Goal: Navigation & Orientation: Find specific page/section

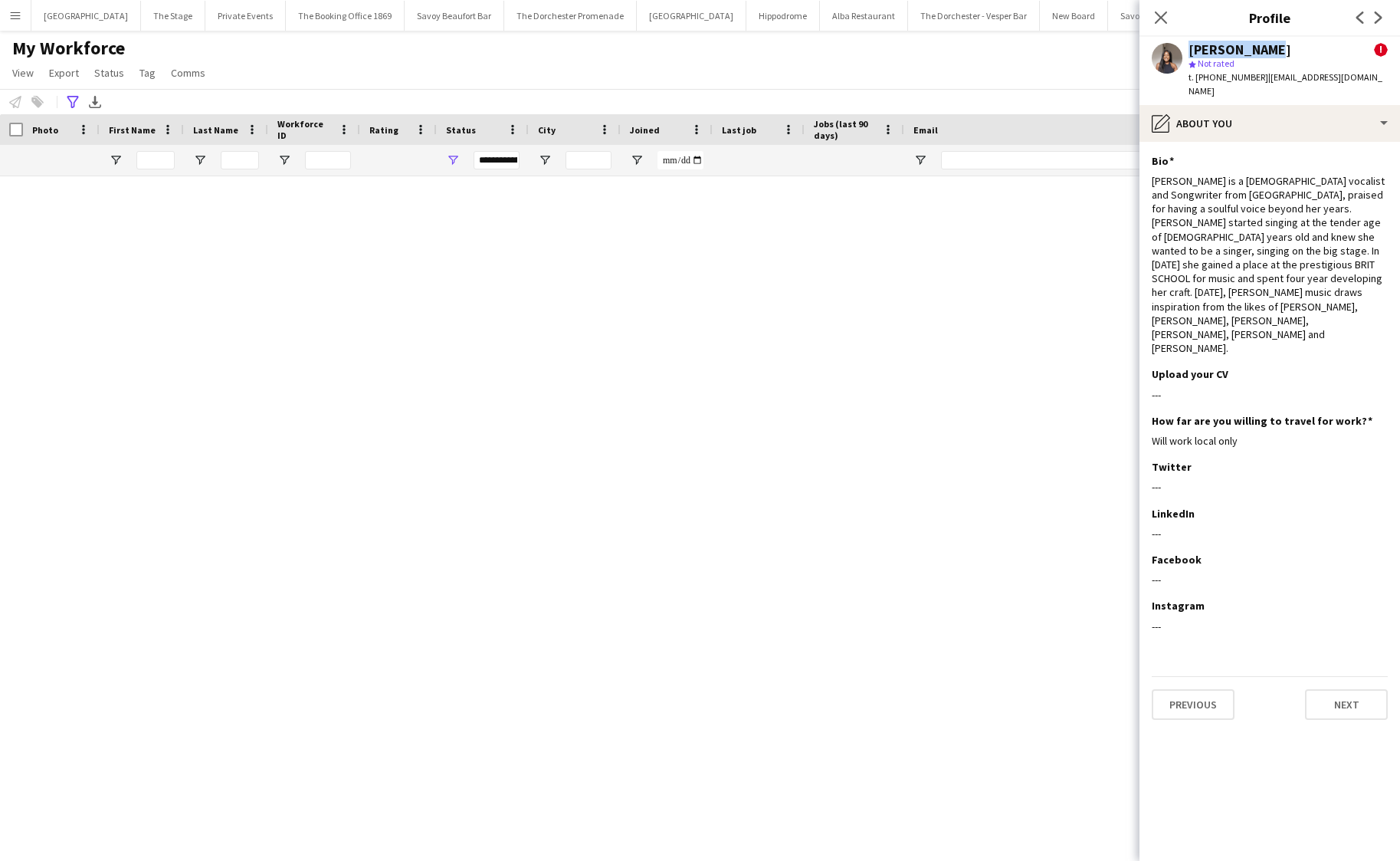
scroll to position [3103, 0]
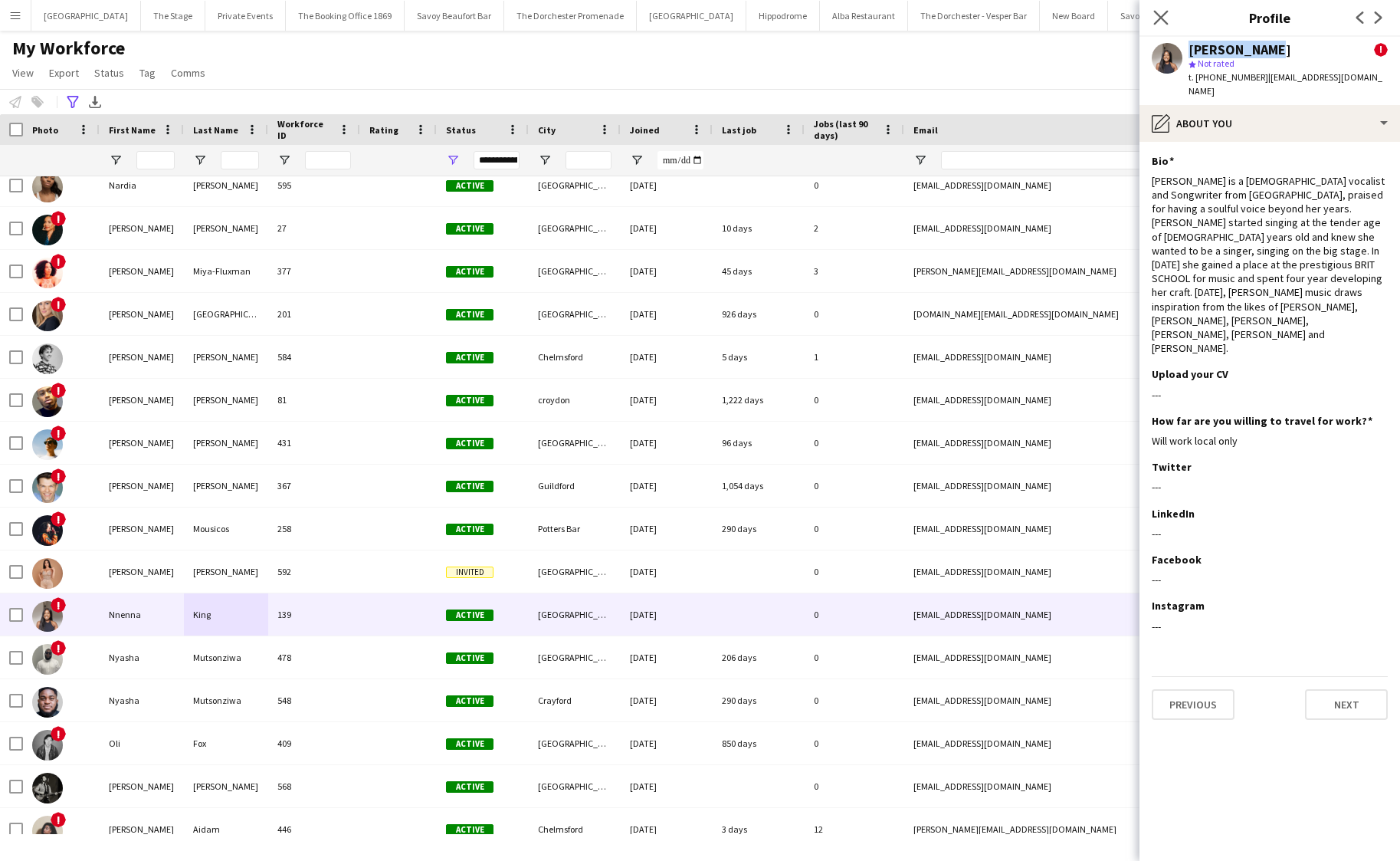
click at [1167, 23] on app-icon "Close pop-in" at bounding box center [1161, 18] width 22 height 22
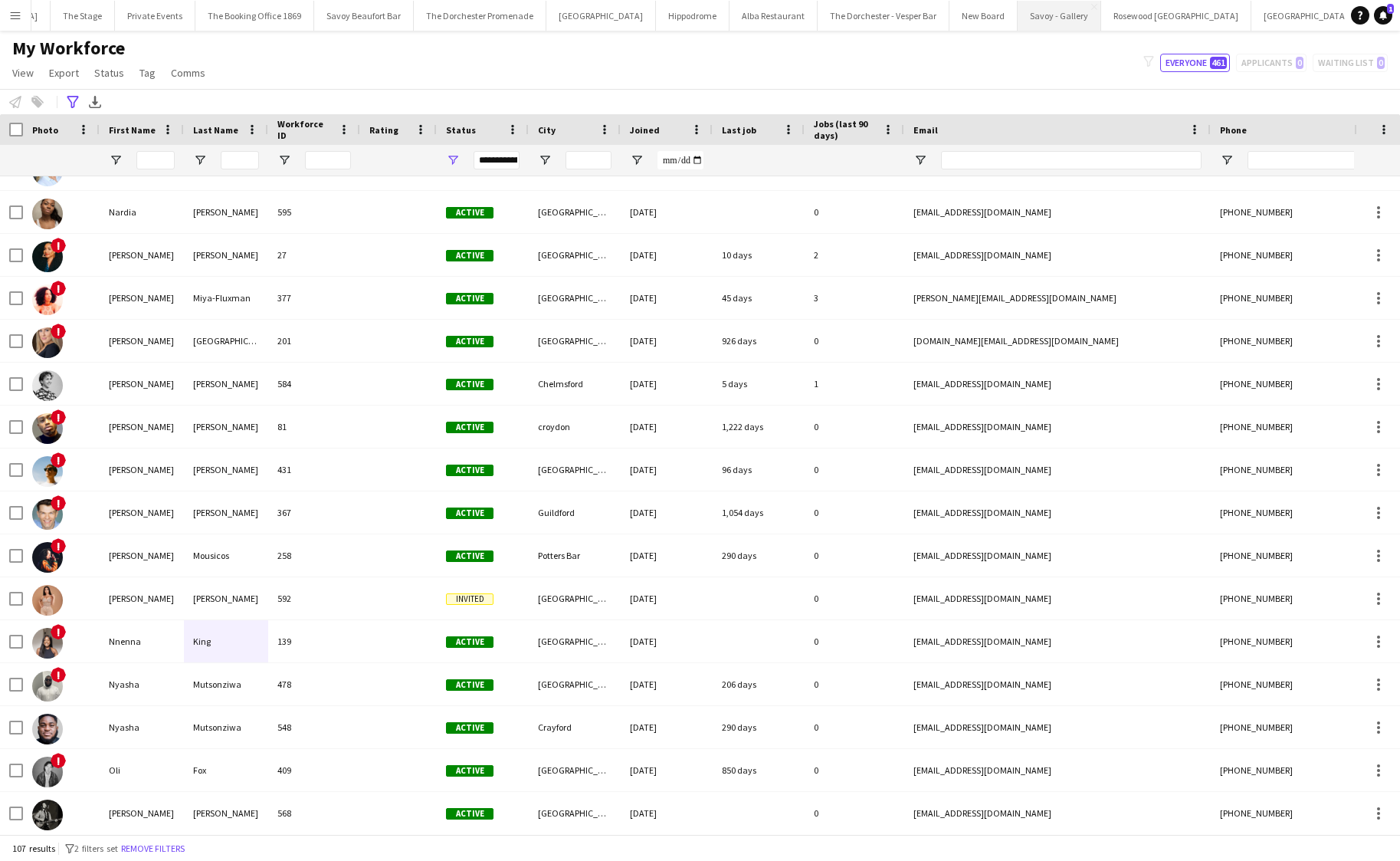
scroll to position [0, 90]
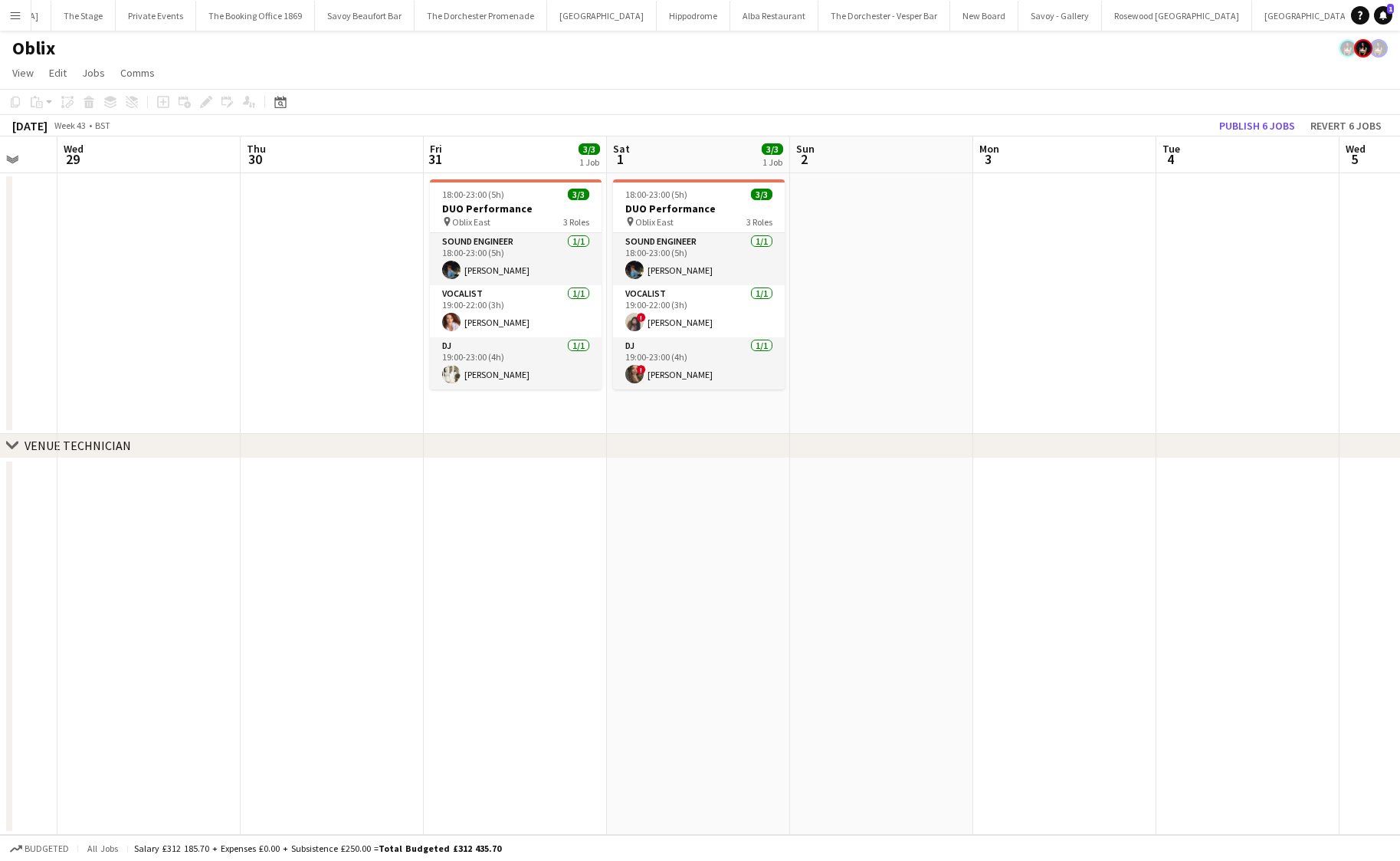
scroll to position [0, 491]
click at [504, 362] on app-card-role "DJ [DATE] 19:00-23:00 (4h) [PERSON_NAME]" at bounding box center [516, 363] width 172 height 52
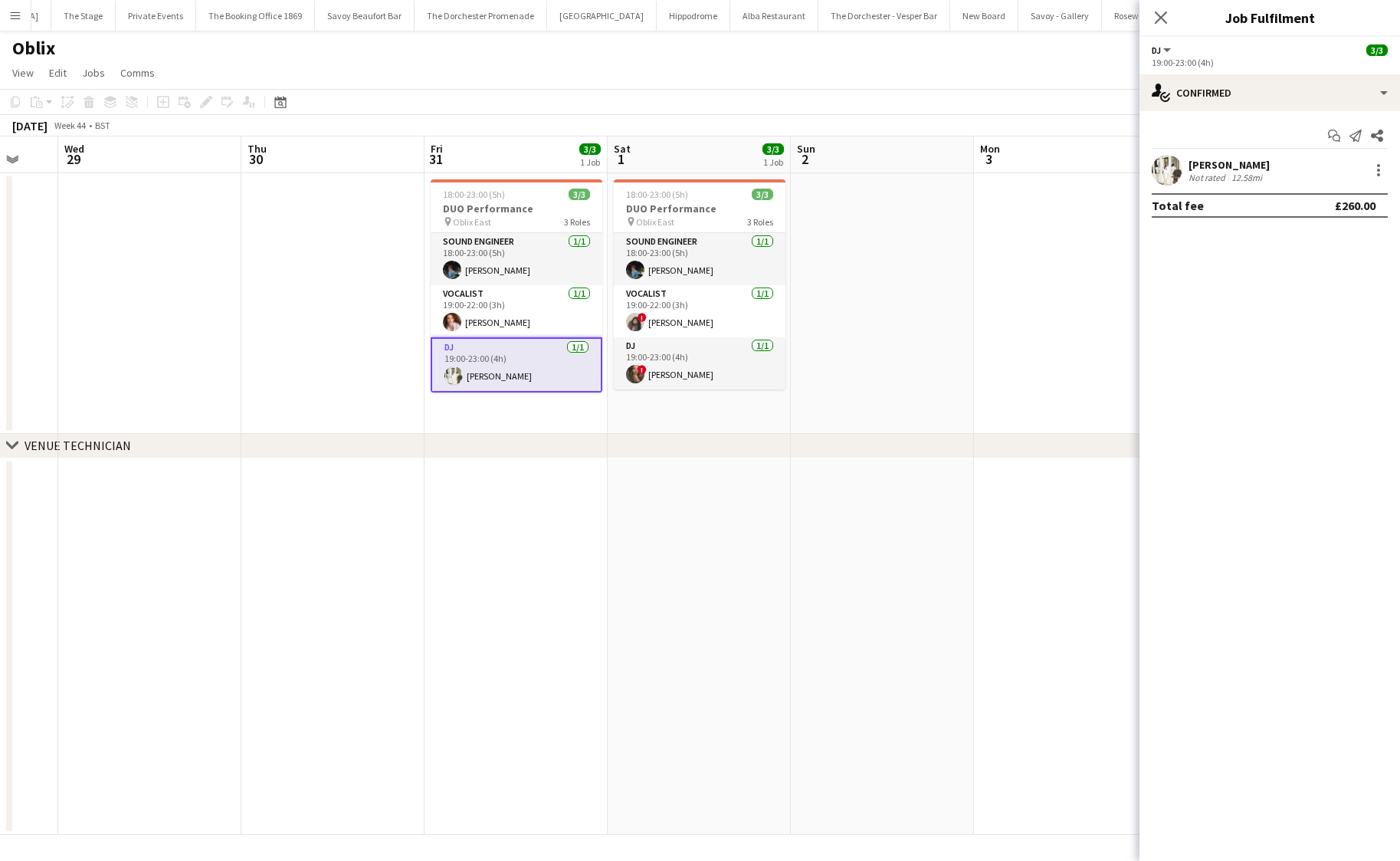
click at [724, 390] on app-date-cell "18:00-23:00 (5h) 3/3 DUO Performance pin Oblix East 3 Roles Sound Engineer [DAT…" at bounding box center [699, 304] width 183 height 261
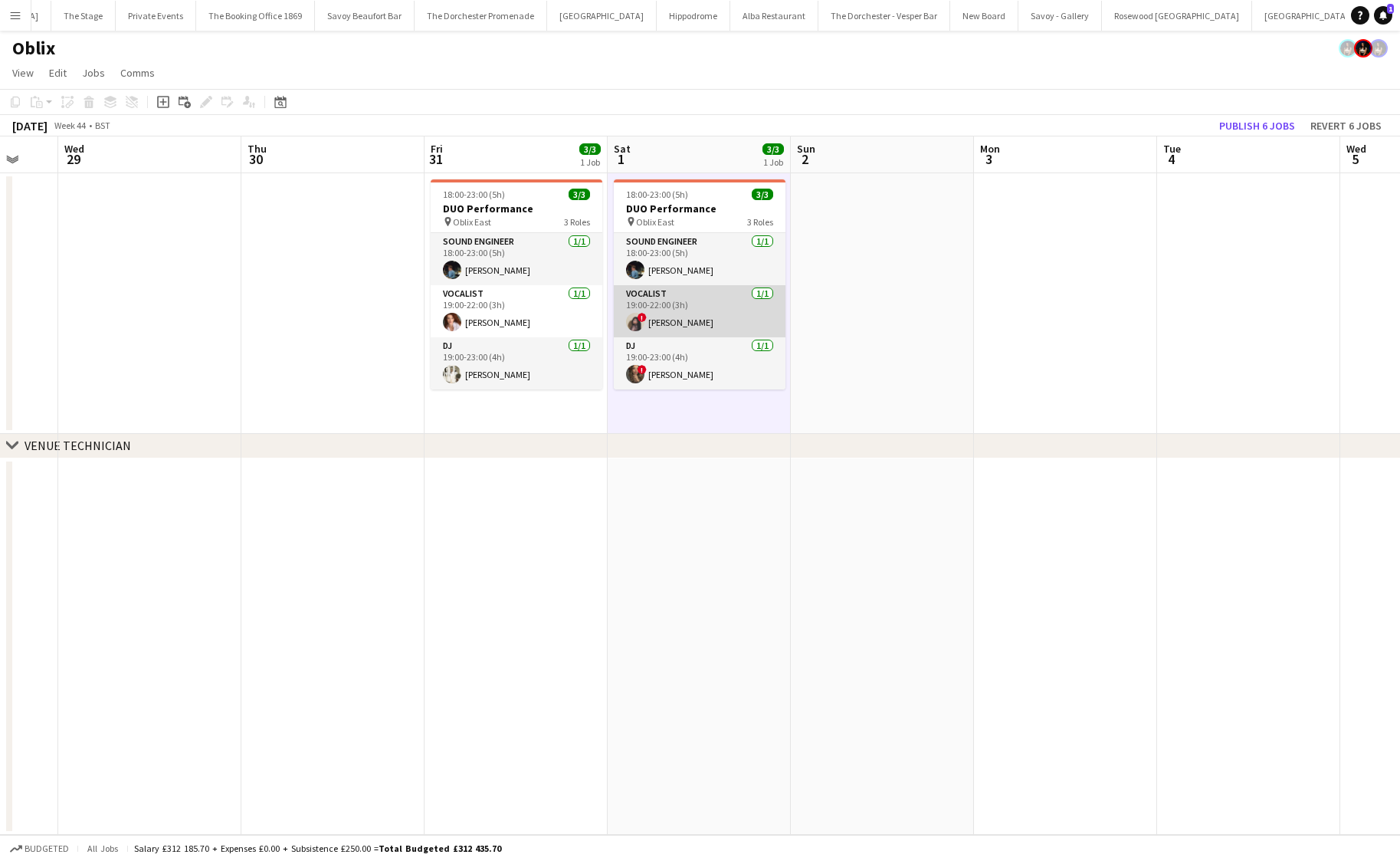
click at [696, 303] on app-card-role "Vocalist [DATE] 19:00-22:00 (3h) ! [PERSON_NAME]" at bounding box center [700, 310] width 172 height 52
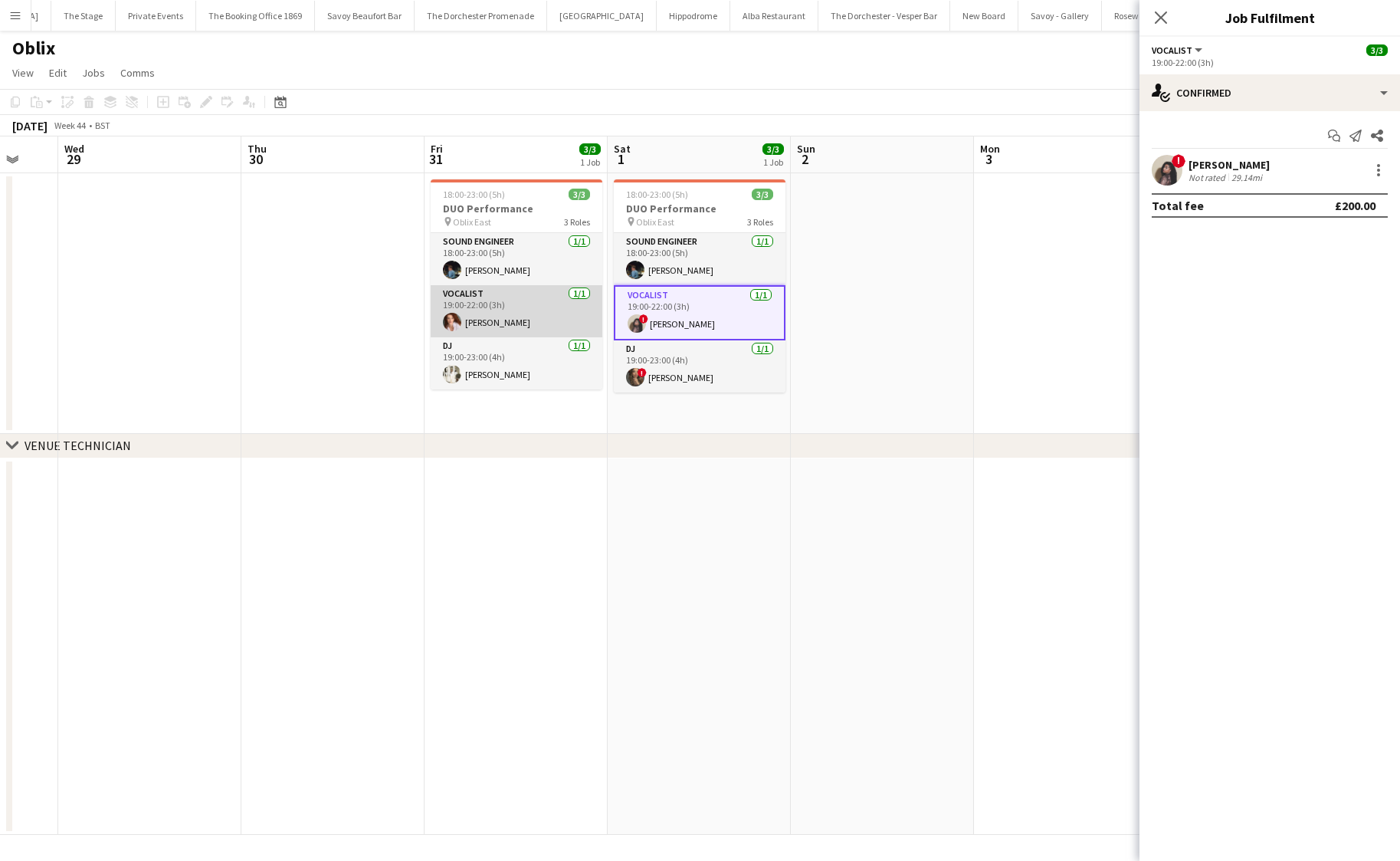
click at [462, 312] on app-card-role "Vocalist [DATE] 19:00-22:00 (3h) [PERSON_NAME]" at bounding box center [516, 310] width 172 height 52
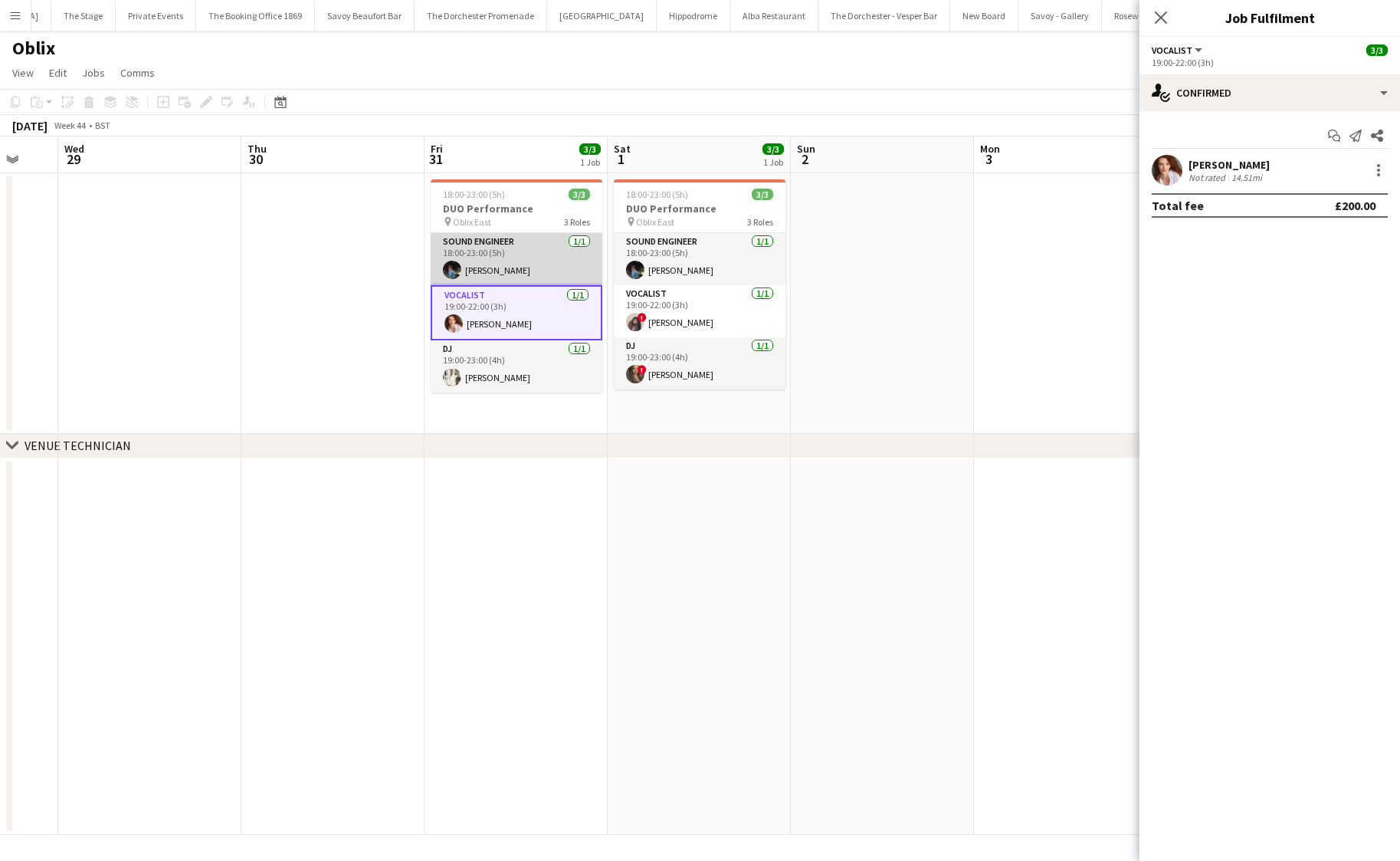
click at [488, 266] on app-card-role "Sound Engineer [DATE] 18:00-23:00 (5h) [PERSON_NAME]" at bounding box center [516, 259] width 172 height 52
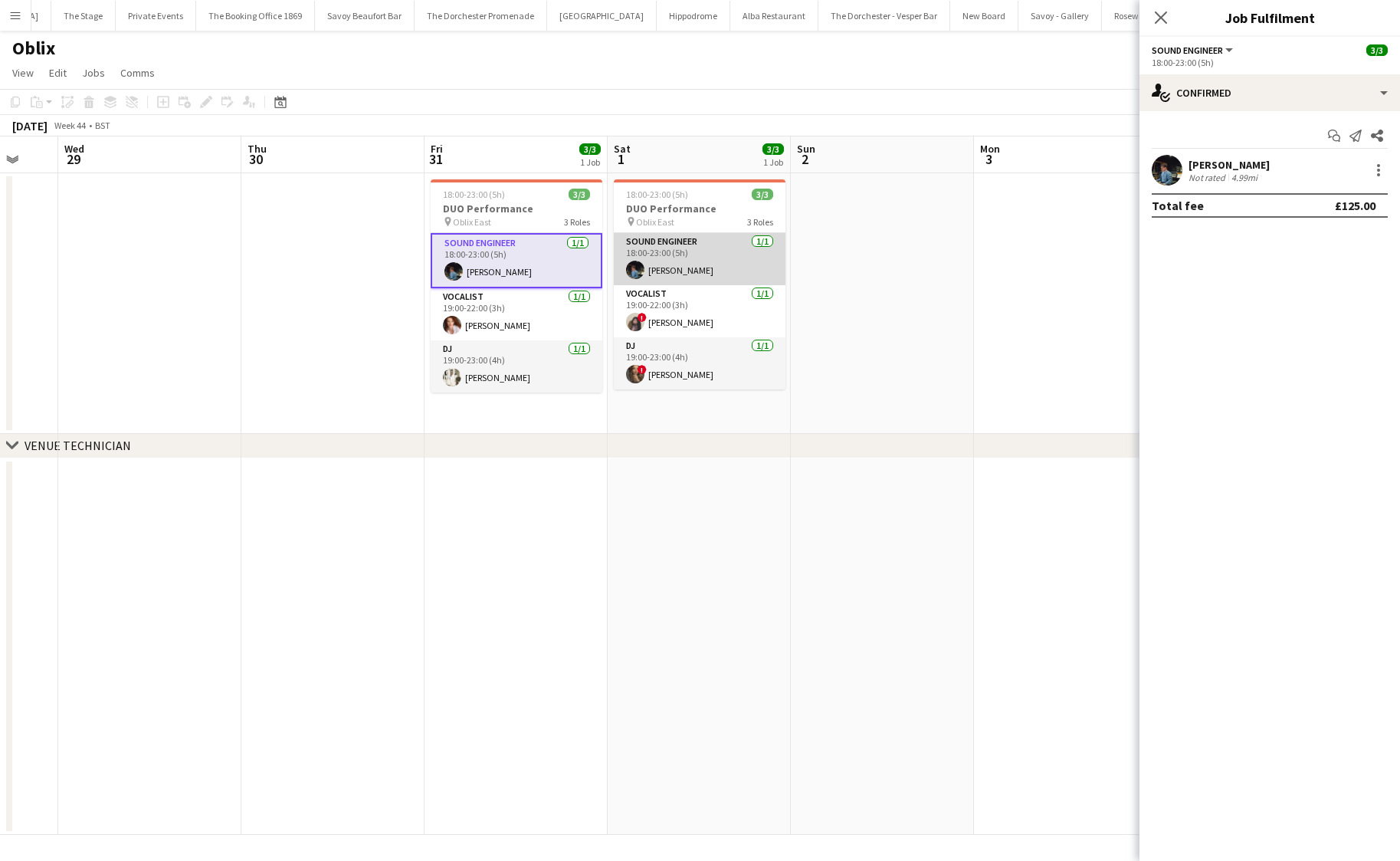
click at [669, 264] on app-card-role "Sound Engineer [DATE] 18:00-23:00 (5h) [PERSON_NAME]" at bounding box center [700, 259] width 172 height 52
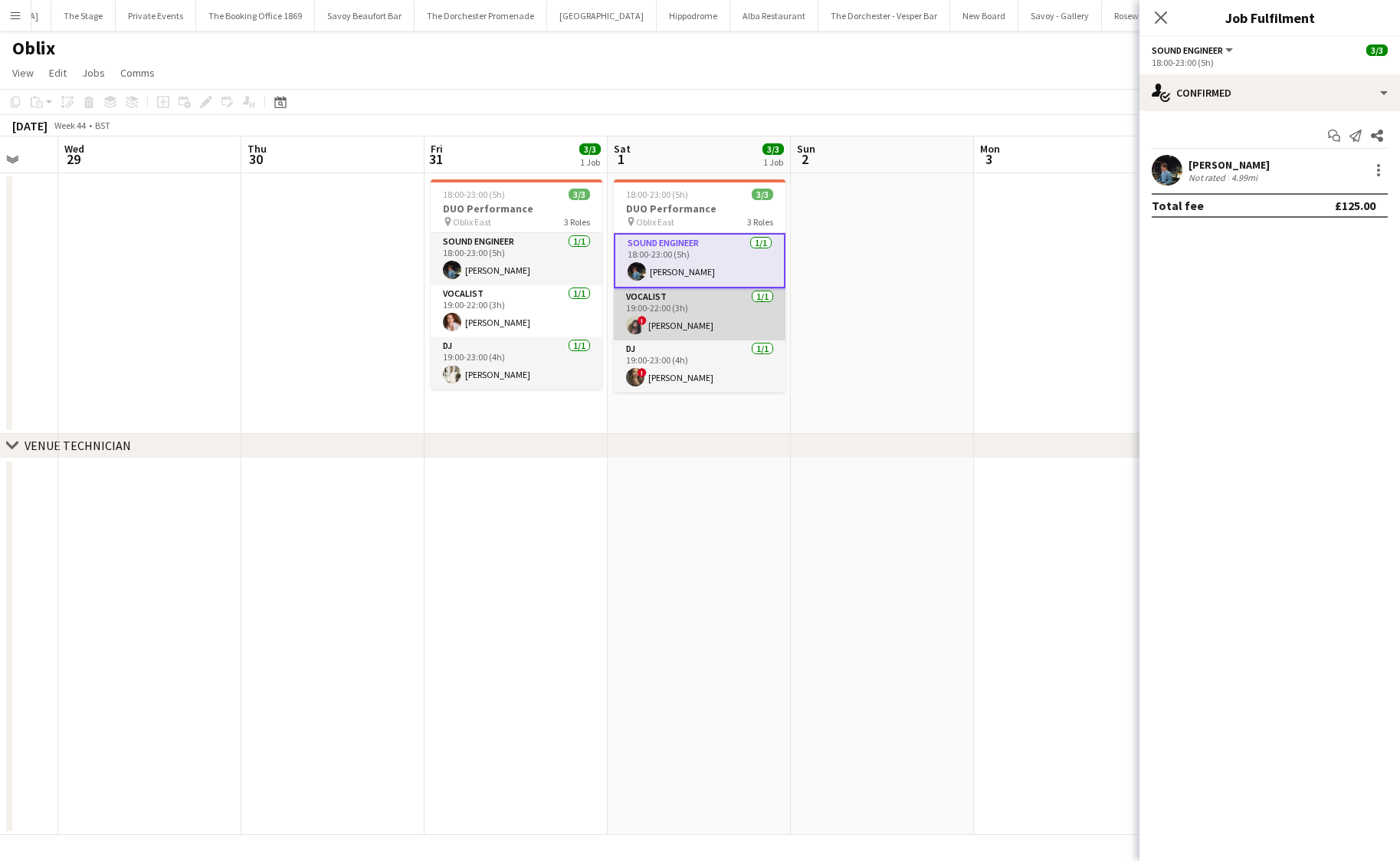
click at [667, 316] on app-card-role "Vocalist [DATE] 19:00-22:00 (3h) ! [PERSON_NAME]" at bounding box center [700, 314] width 172 height 52
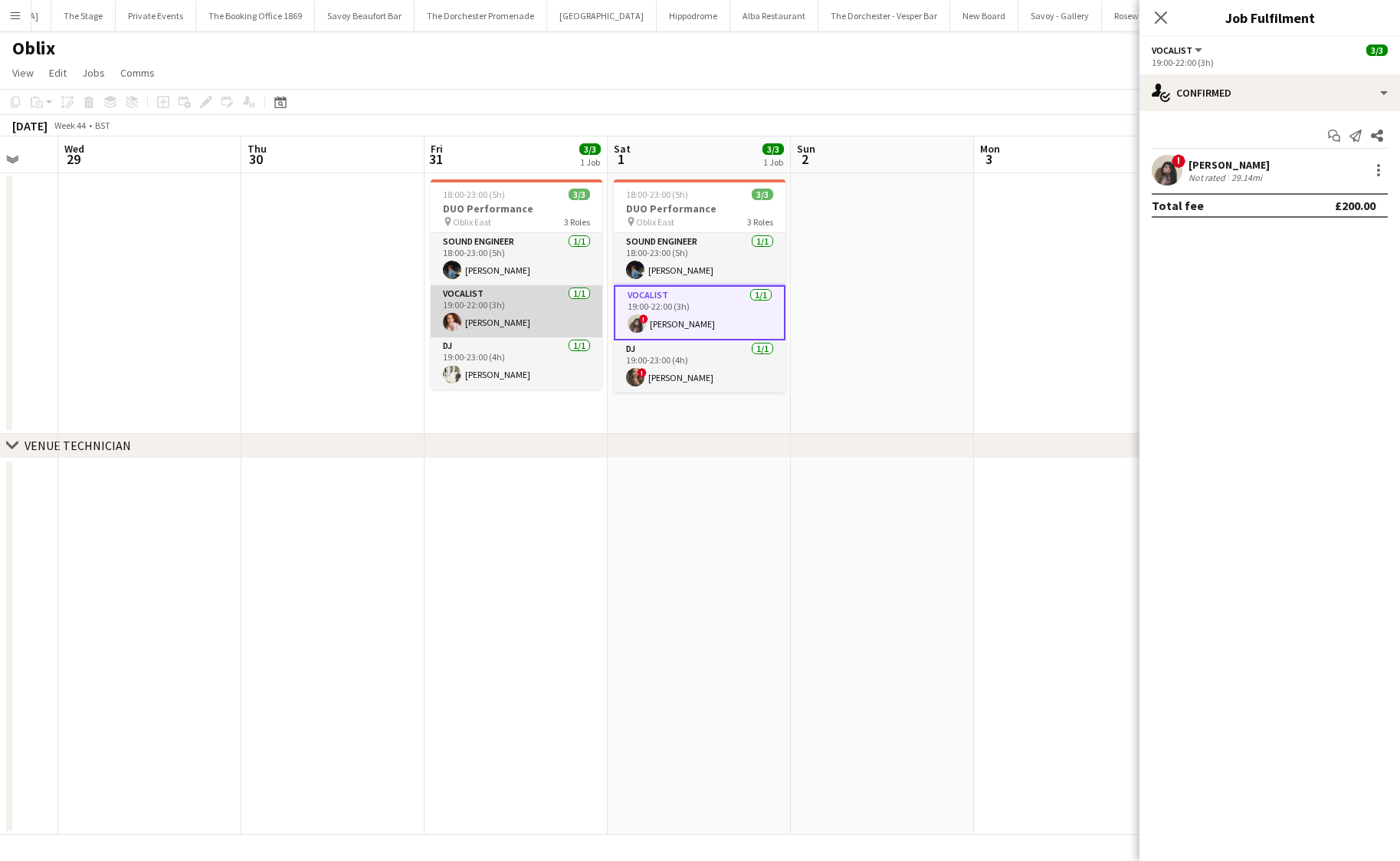
scroll to position [0, 493]
click at [505, 307] on app-card-role "Vocalist [DATE] 19:00-22:00 (3h) [PERSON_NAME]" at bounding box center [515, 310] width 172 height 52
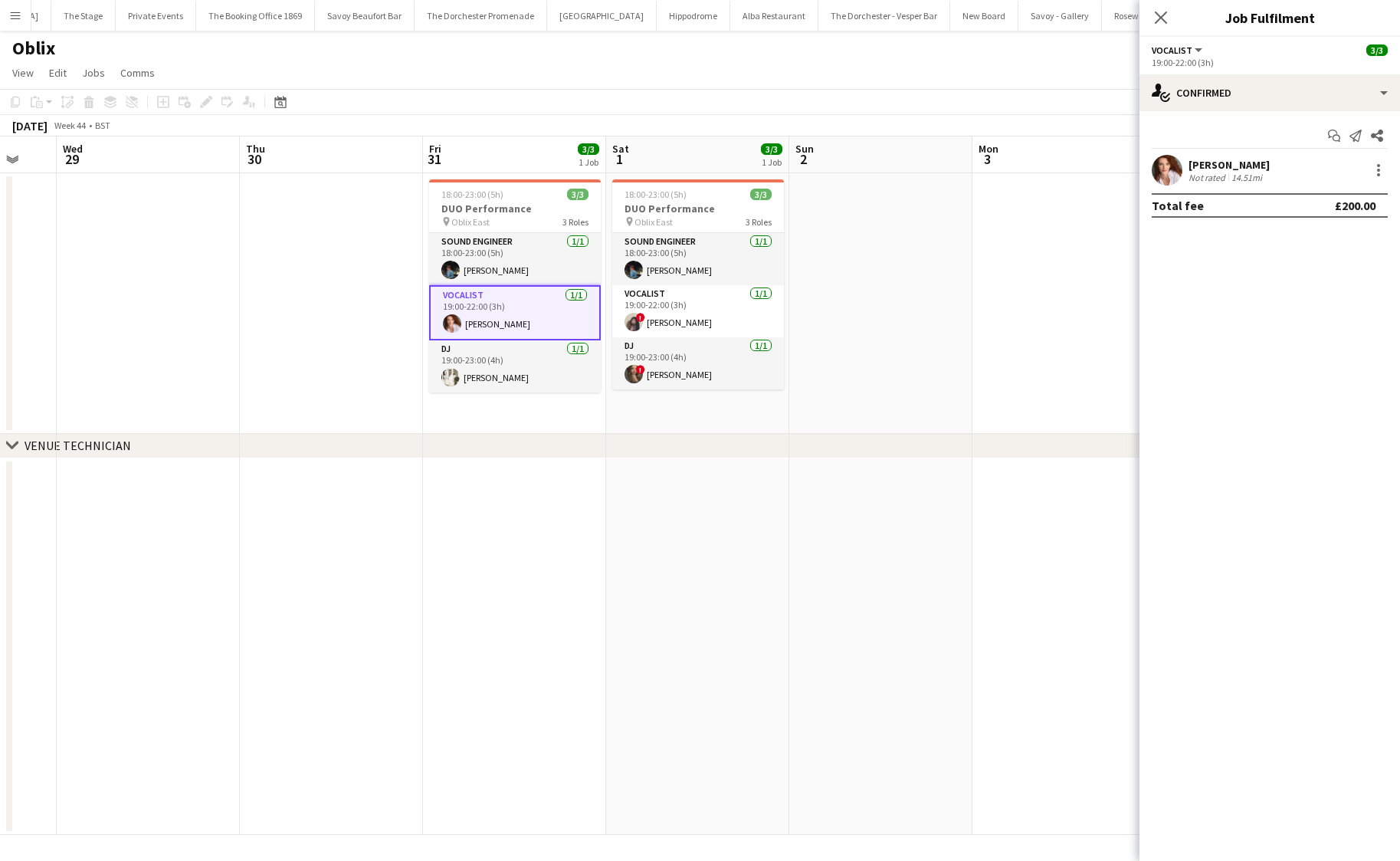
click at [661, 599] on app-date-cell at bounding box center [697, 647] width 183 height 377
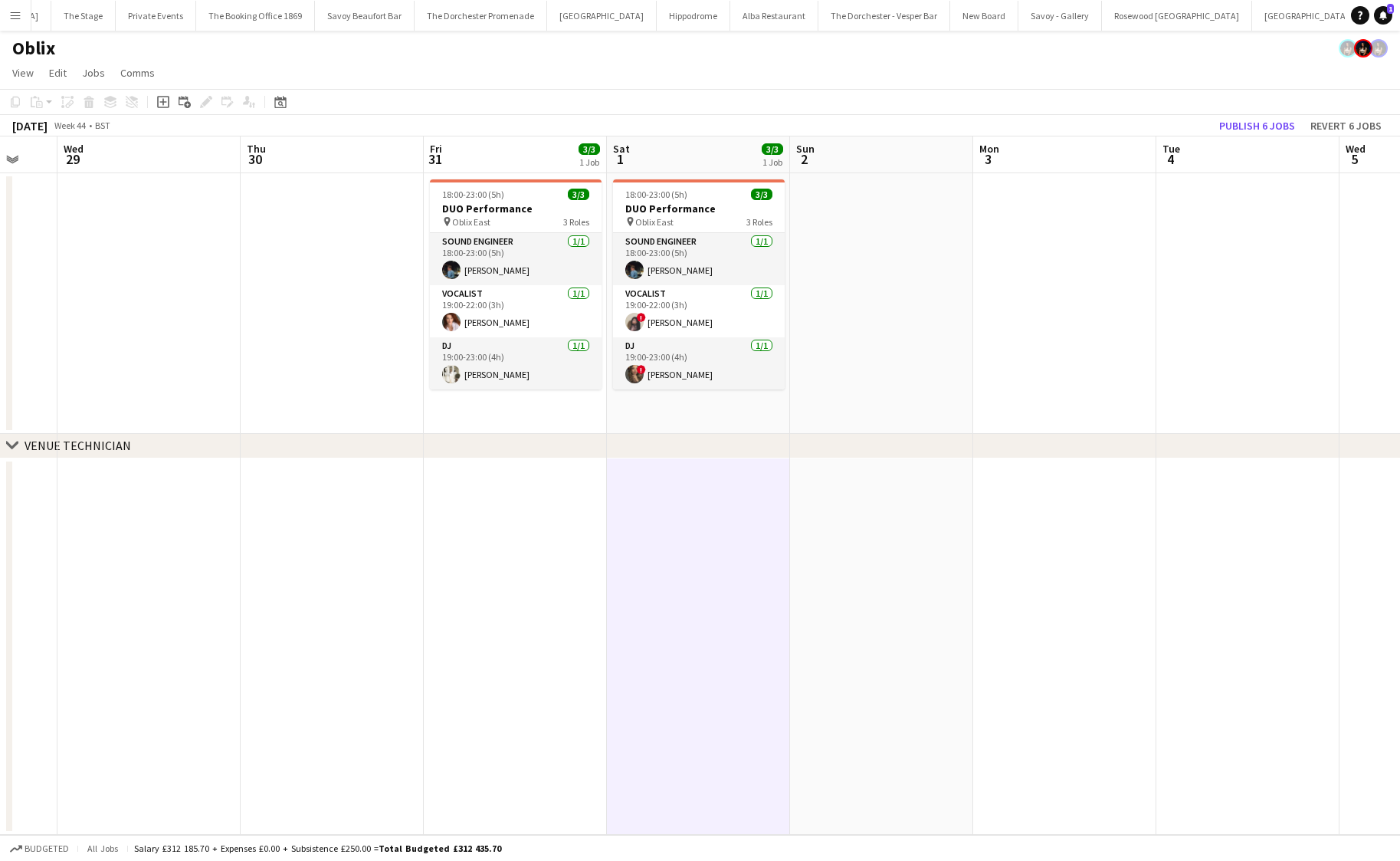
click at [455, 409] on app-date-cell "18:00-23:00 (5h) 3/3 DUO Performance pin Oblix East 3 Roles Sound Engineer [DAT…" at bounding box center [515, 304] width 183 height 261
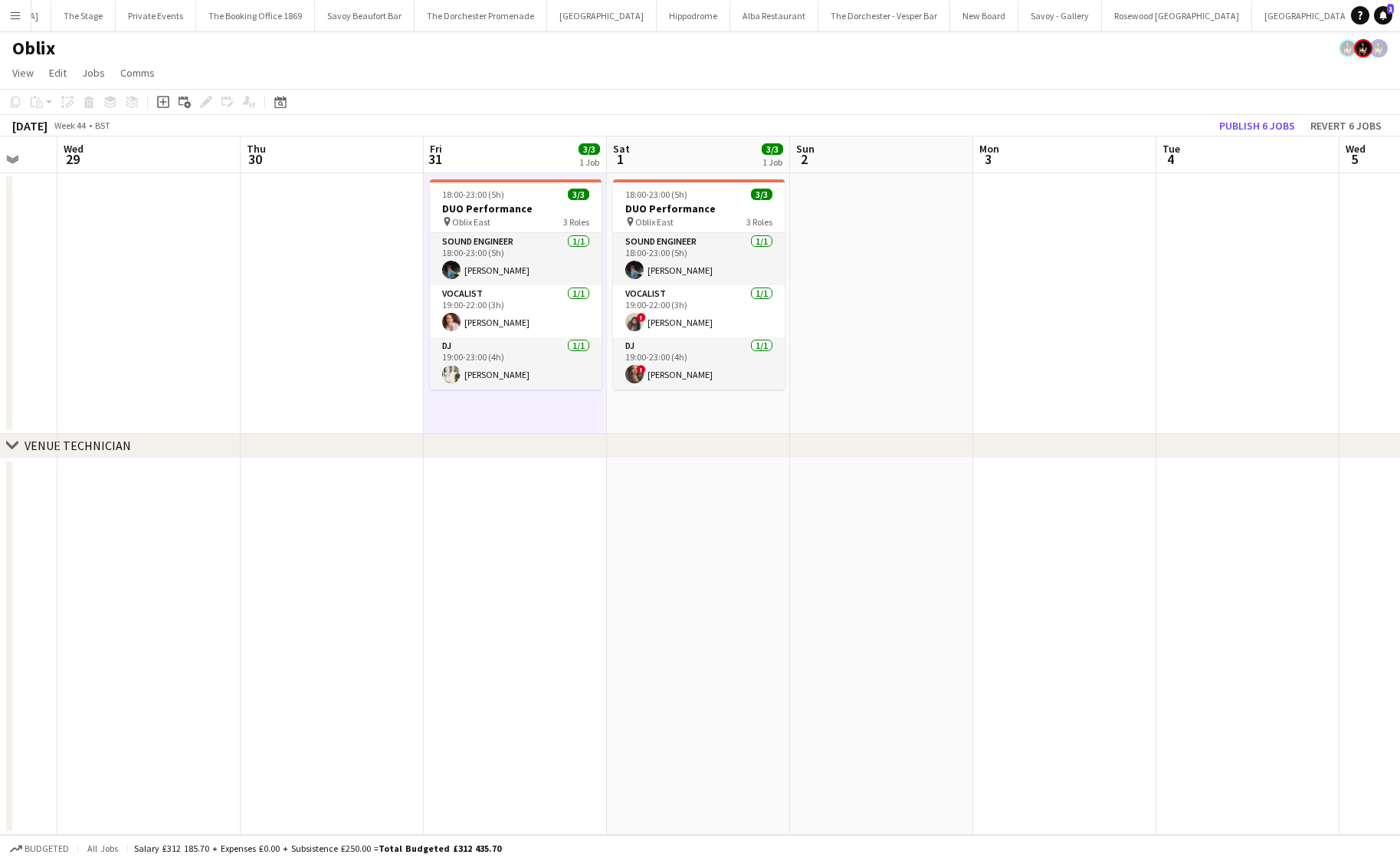
scroll to position [0, 491]
click at [644, 410] on app-date-cell "18:00-23:00 (5h) 3/3 DUO Performance pin Oblix East 3 Roles Sound Engineer [DAT…" at bounding box center [699, 304] width 183 height 261
click at [474, 414] on app-date-cell "18:00-23:00 (5h) 3/3 DUO Performance pin Oblix East 3 Roles Sound Engineer [DAT…" at bounding box center [515, 304] width 183 height 261
click at [489, 352] on app-card-role "DJ [DATE] 19:00-23:00 (4h) [PERSON_NAME]" at bounding box center [516, 363] width 172 height 52
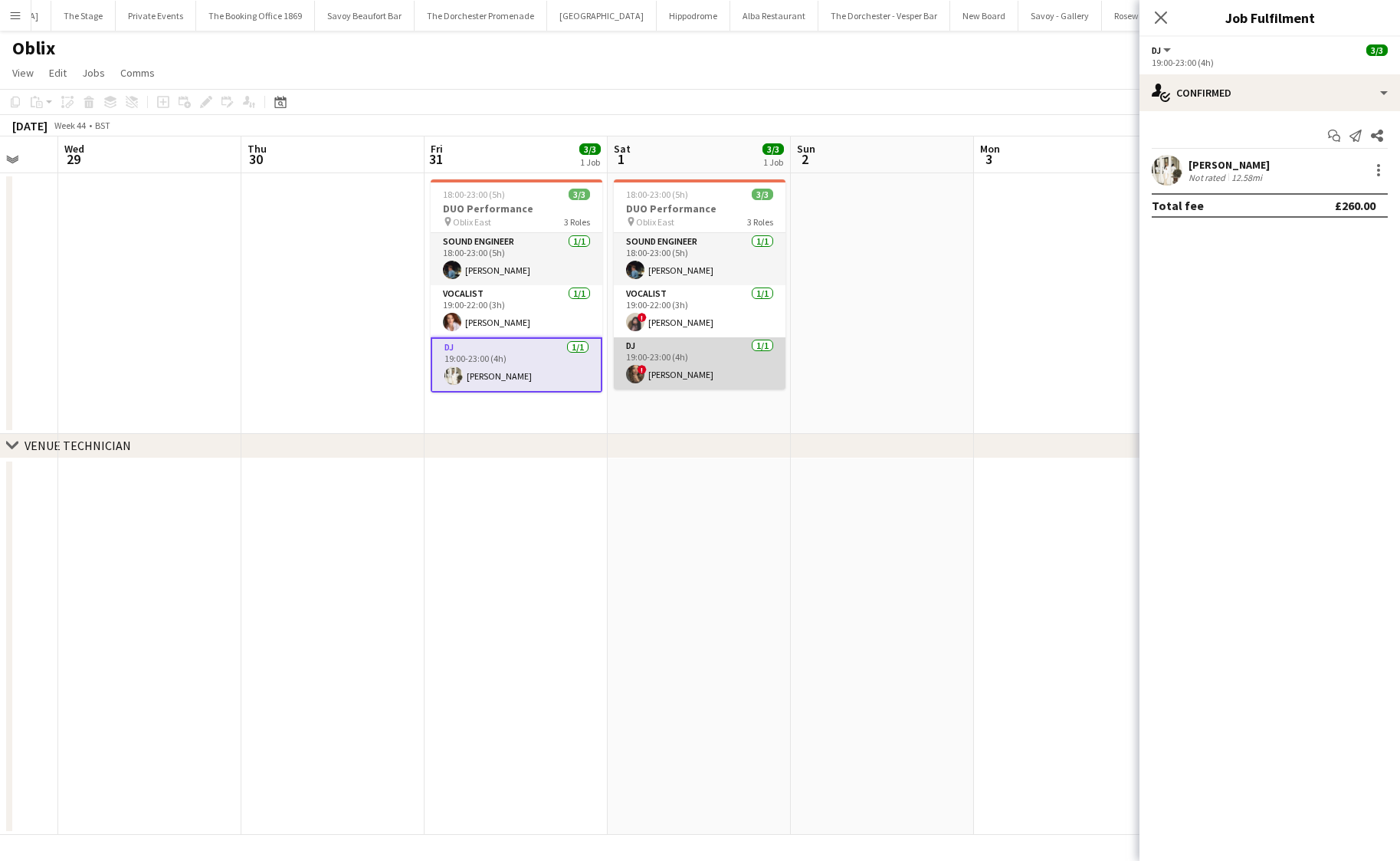
click at [685, 366] on app-card-role "DJ [DATE] 19:00-23:00 (4h) ! [PERSON_NAME]" at bounding box center [700, 363] width 172 height 52
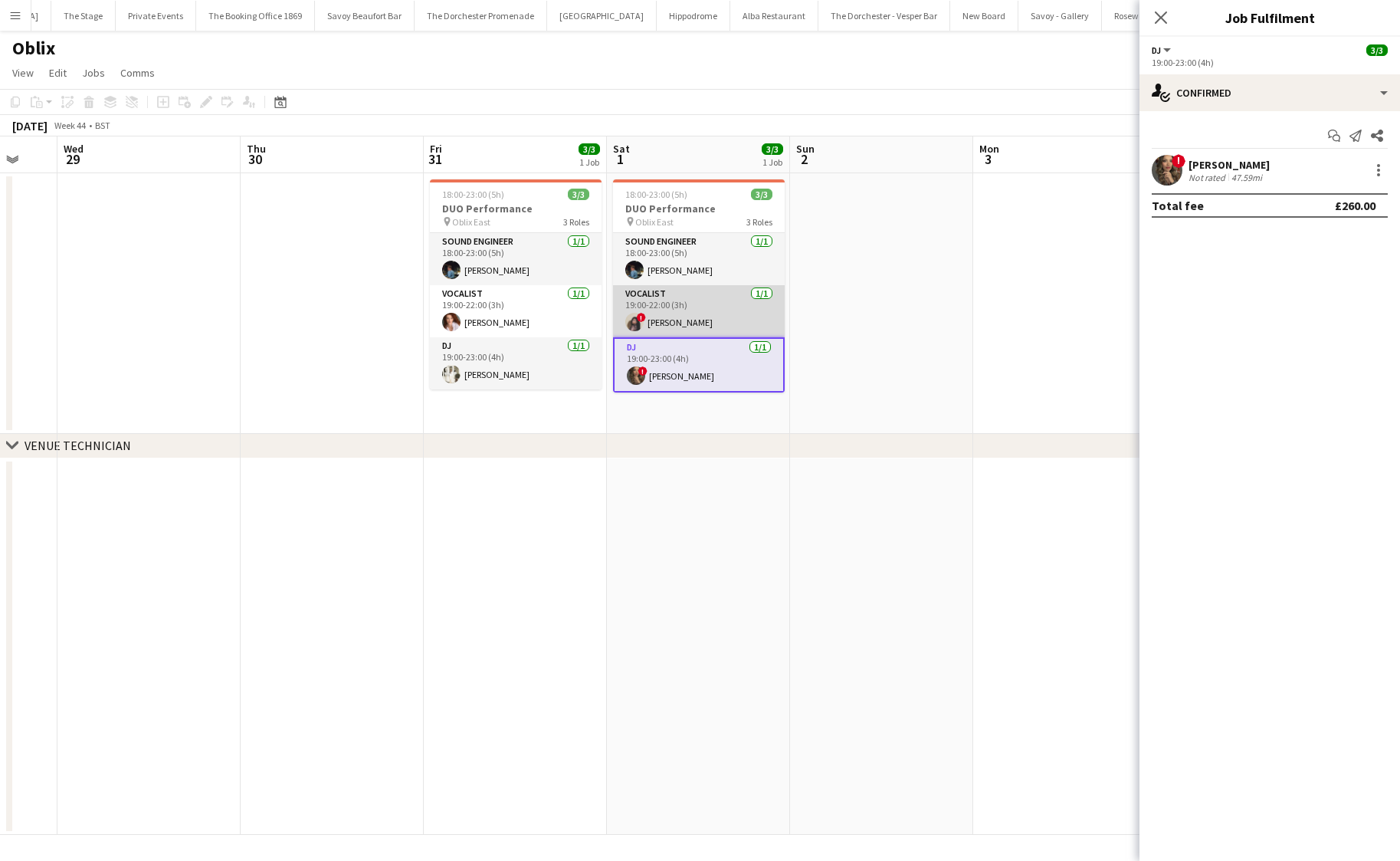
click at [681, 321] on app-card-role "Vocalist [DATE] 19:00-22:00 (3h) ! [PERSON_NAME]" at bounding box center [699, 310] width 172 height 52
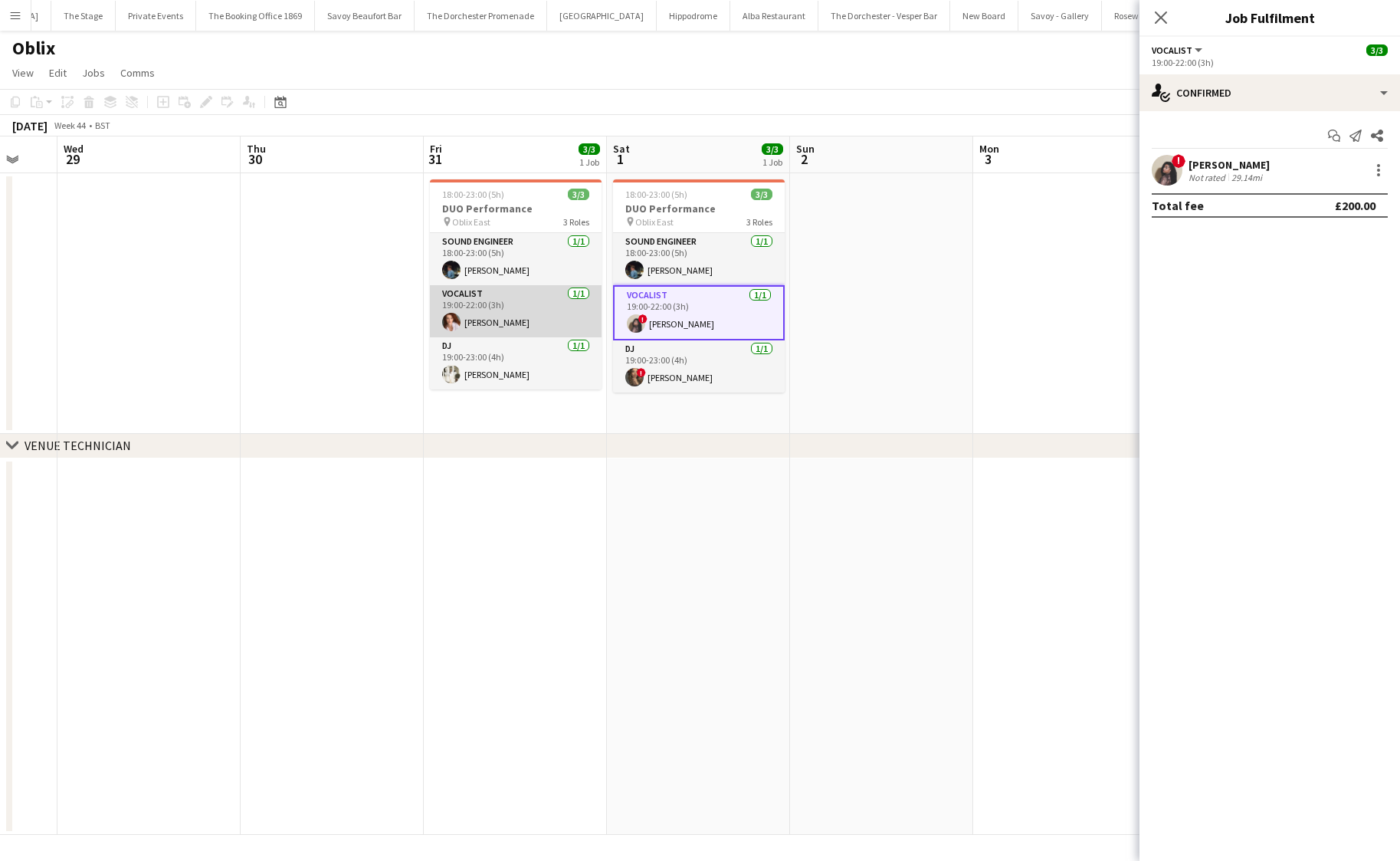
click at [490, 310] on app-card-role "Vocalist [DATE] 19:00-22:00 (3h) [PERSON_NAME]" at bounding box center [515, 310] width 172 height 52
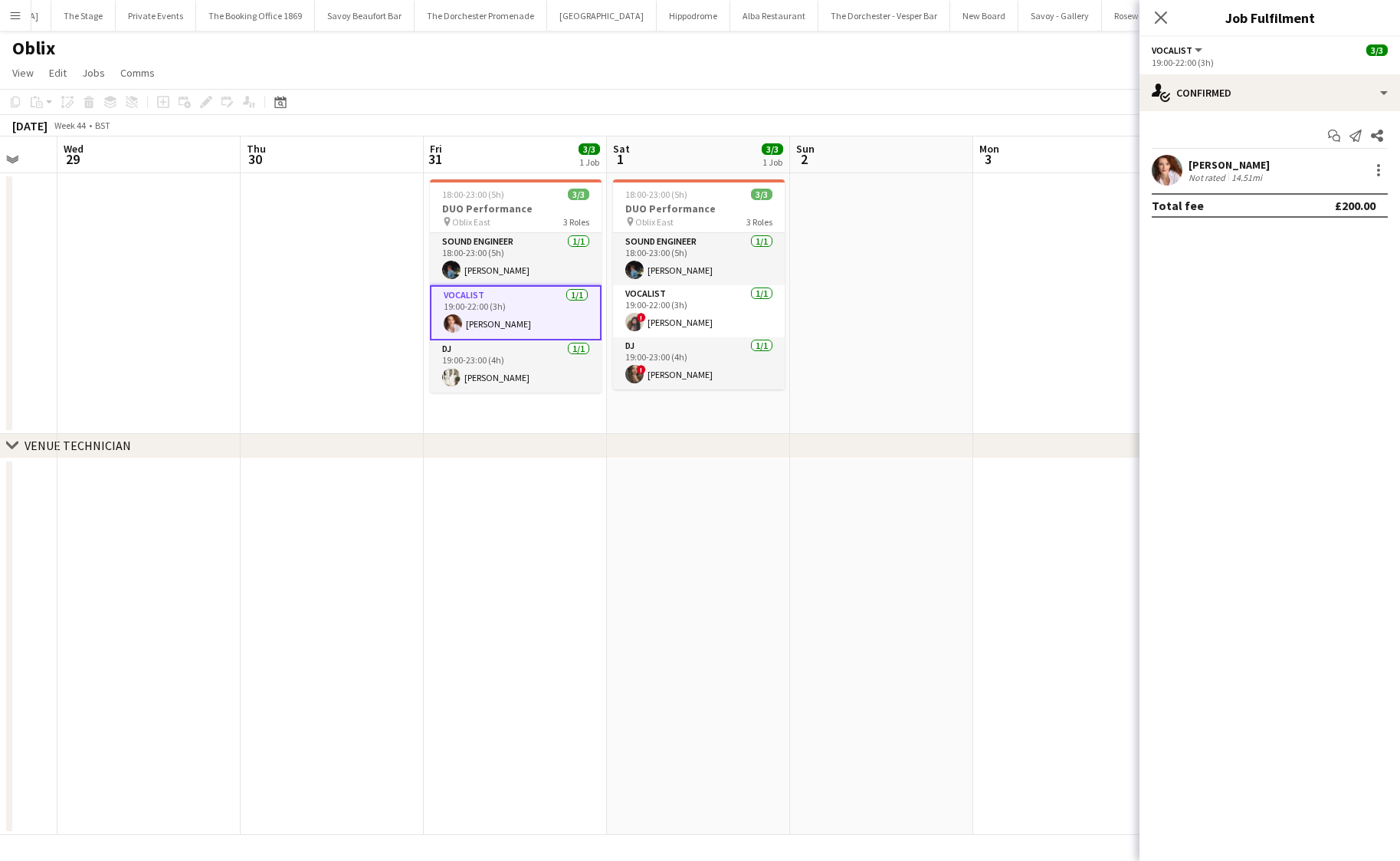
click at [293, 327] on app-date-cell at bounding box center [332, 304] width 183 height 261
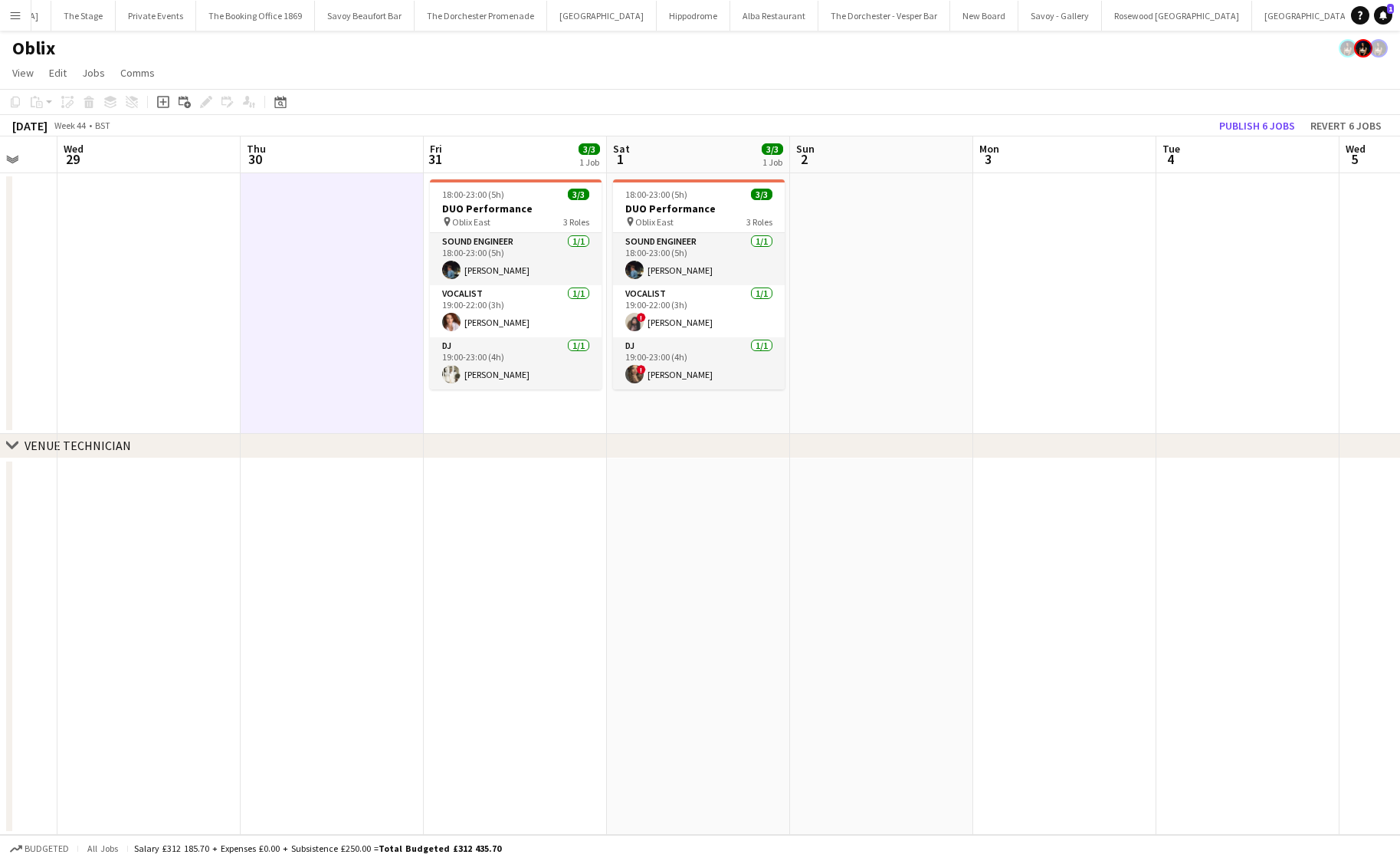
click at [498, 420] on app-date-cell "18:00-23:00 (5h) 3/3 DUO Performance pin Oblix East 3 Roles Sound Engineer [DAT…" at bounding box center [515, 304] width 183 height 261
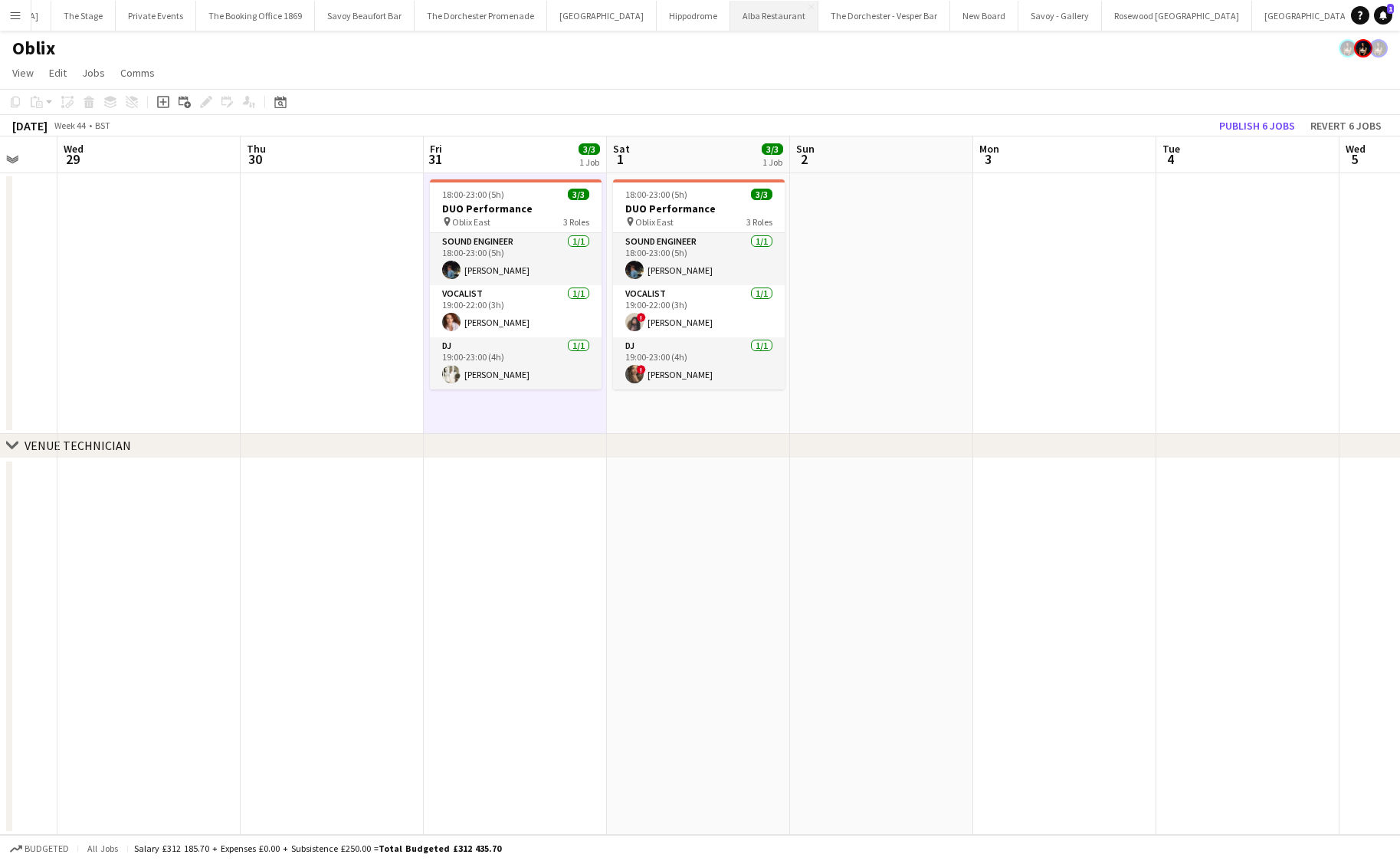
click at [731, 23] on button "Alba Restaurant Close" at bounding box center [775, 15] width 88 height 30
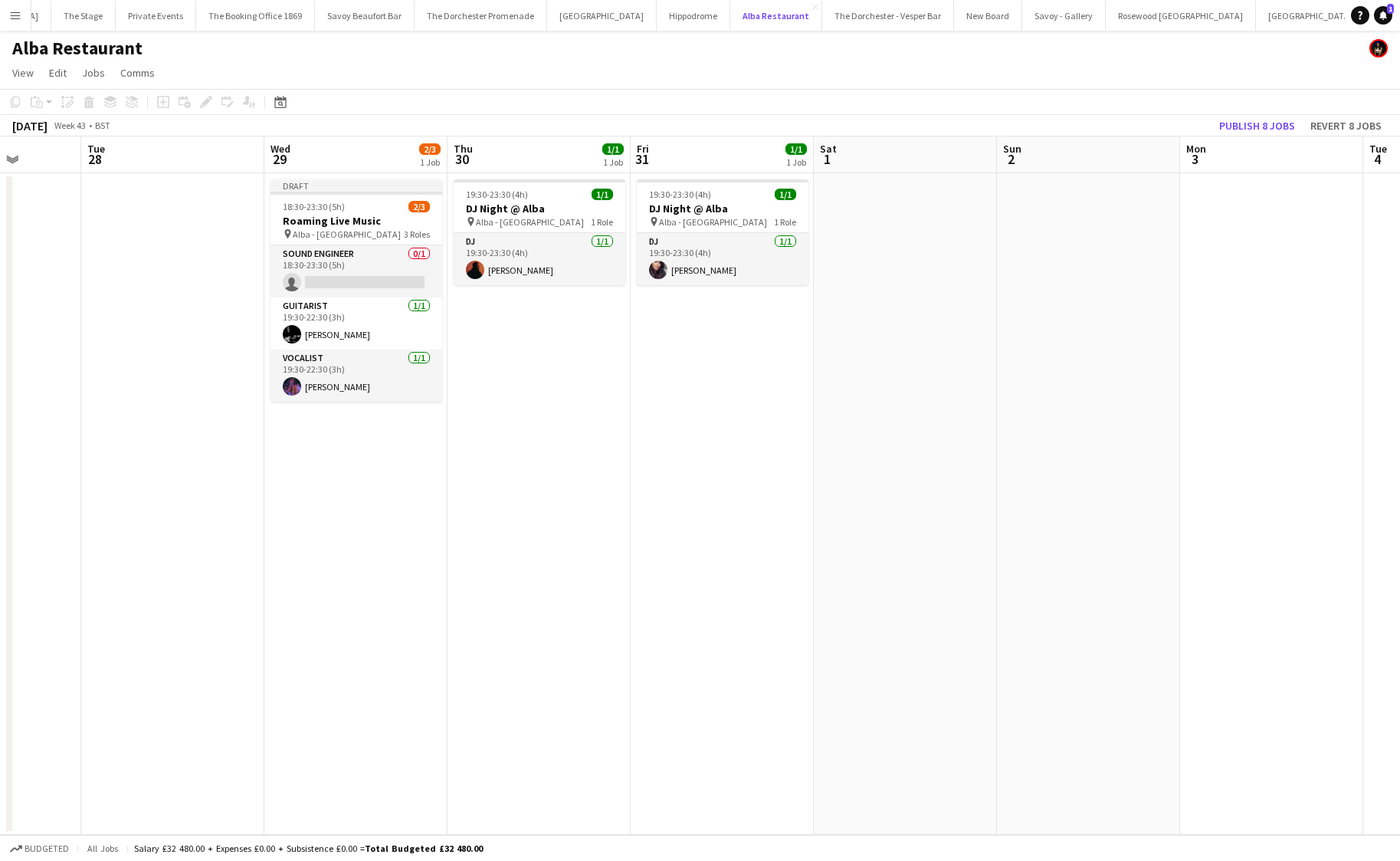
scroll to position [0, 651]
click at [738, 331] on app-date-cell "19:30-23:30 (4h) 1/1 DJ Night @ [GEOGRAPHIC_DATA] pin Alba - Knightsbridge 1 Ro…" at bounding box center [723, 504] width 183 height 661
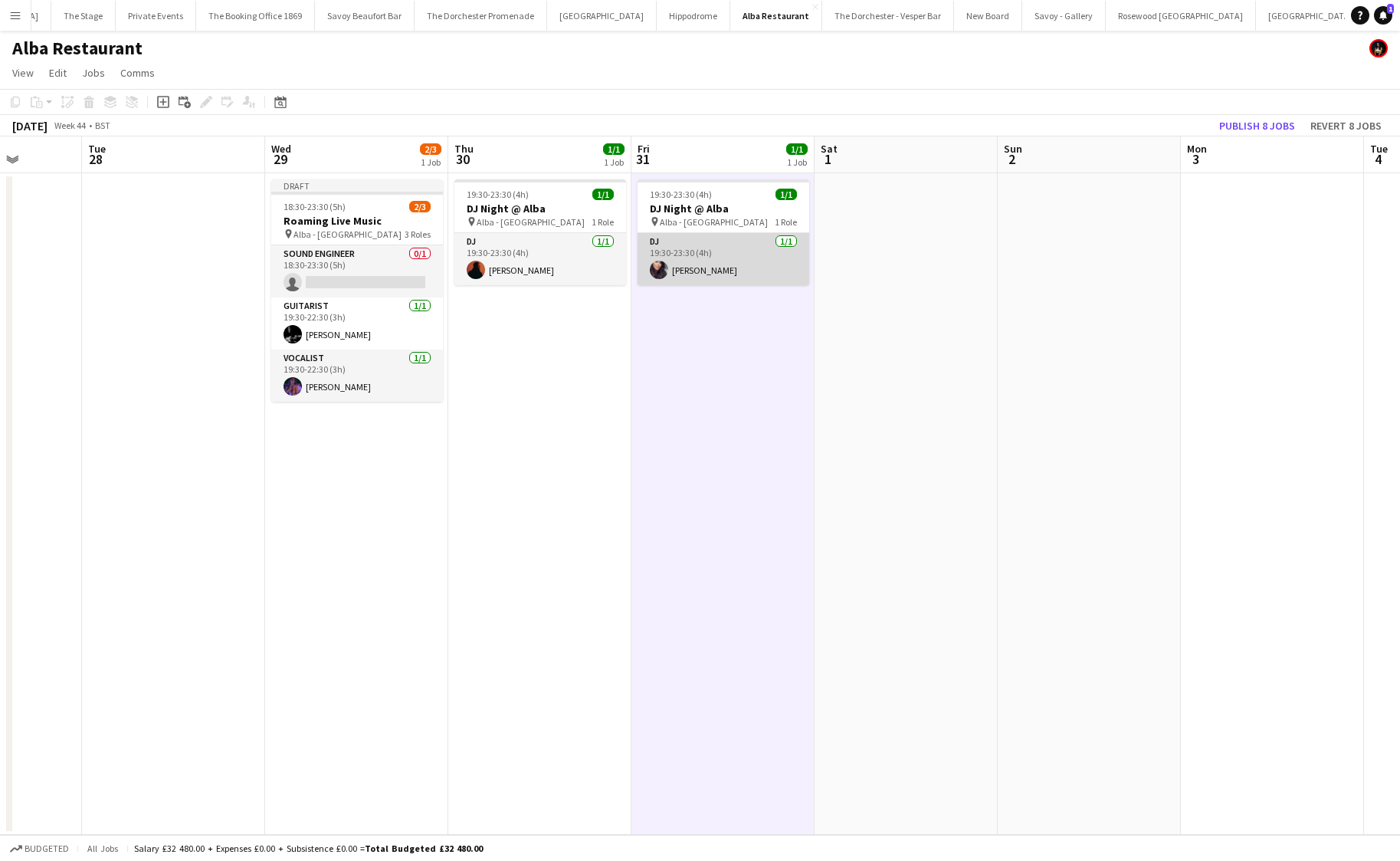
click at [725, 280] on app-card-role "DJ [DATE] 19:30-23:30 (4h) [PERSON_NAME]" at bounding box center [724, 259] width 172 height 52
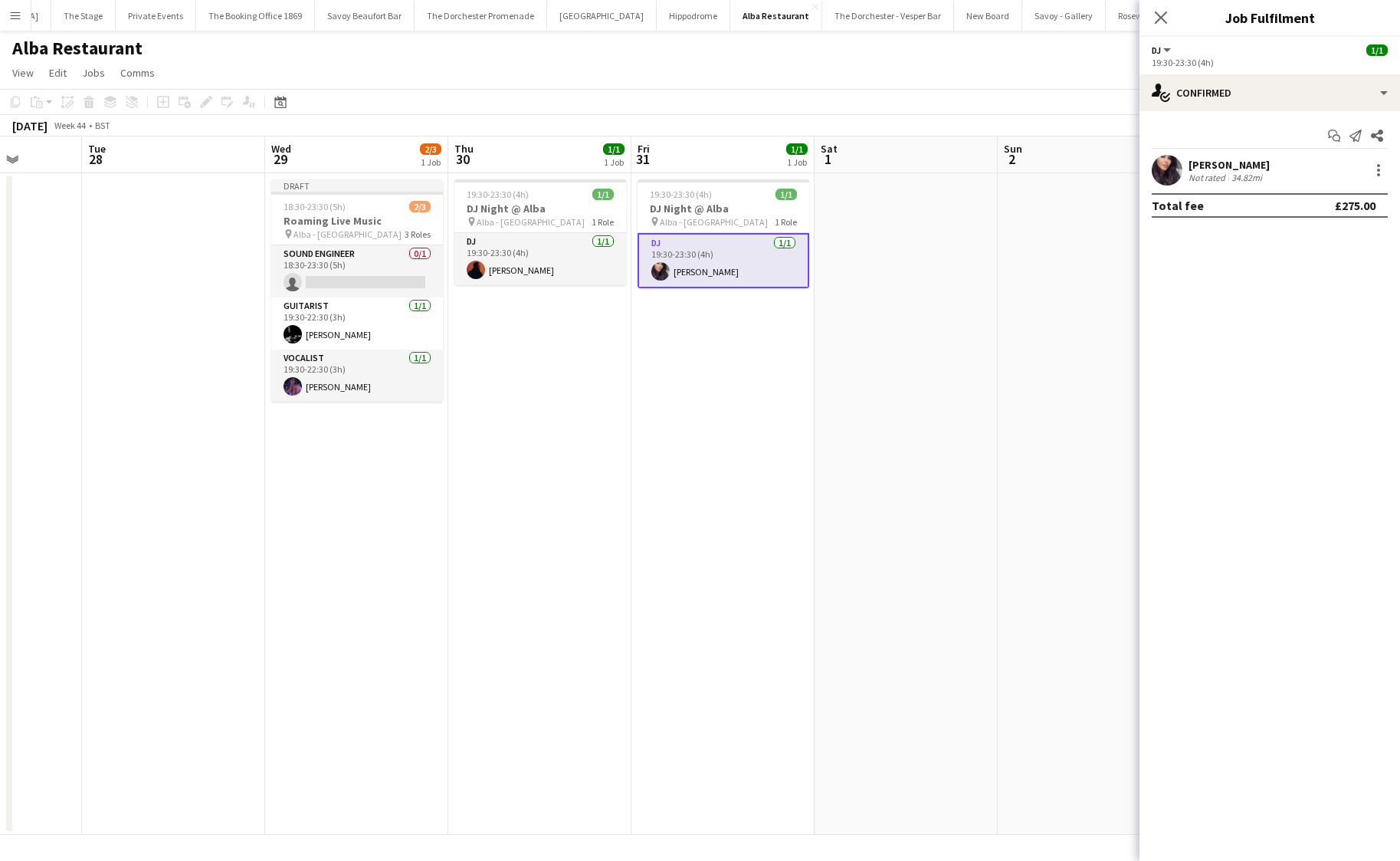
click at [709, 348] on app-date-cell "19:30-23:30 (4h) 1/1 DJ Night @ [GEOGRAPHIC_DATA] pin Alba - Knightsbridge 1 Ro…" at bounding box center [723, 504] width 183 height 661
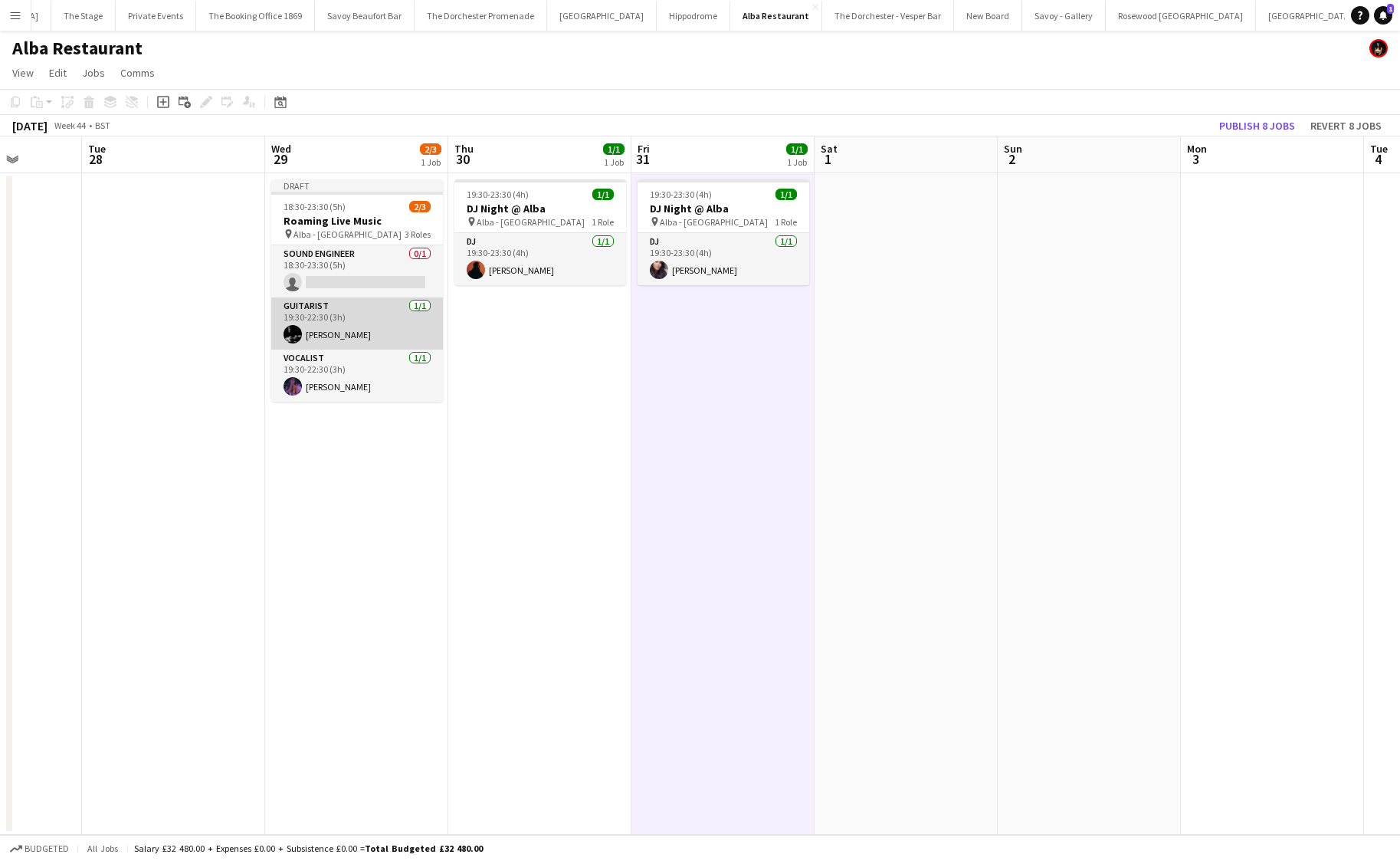
click at [343, 341] on app-card-role "Guitarist [DATE] 19:30-22:30 (3h) [PERSON_NAME]" at bounding box center [357, 323] width 172 height 52
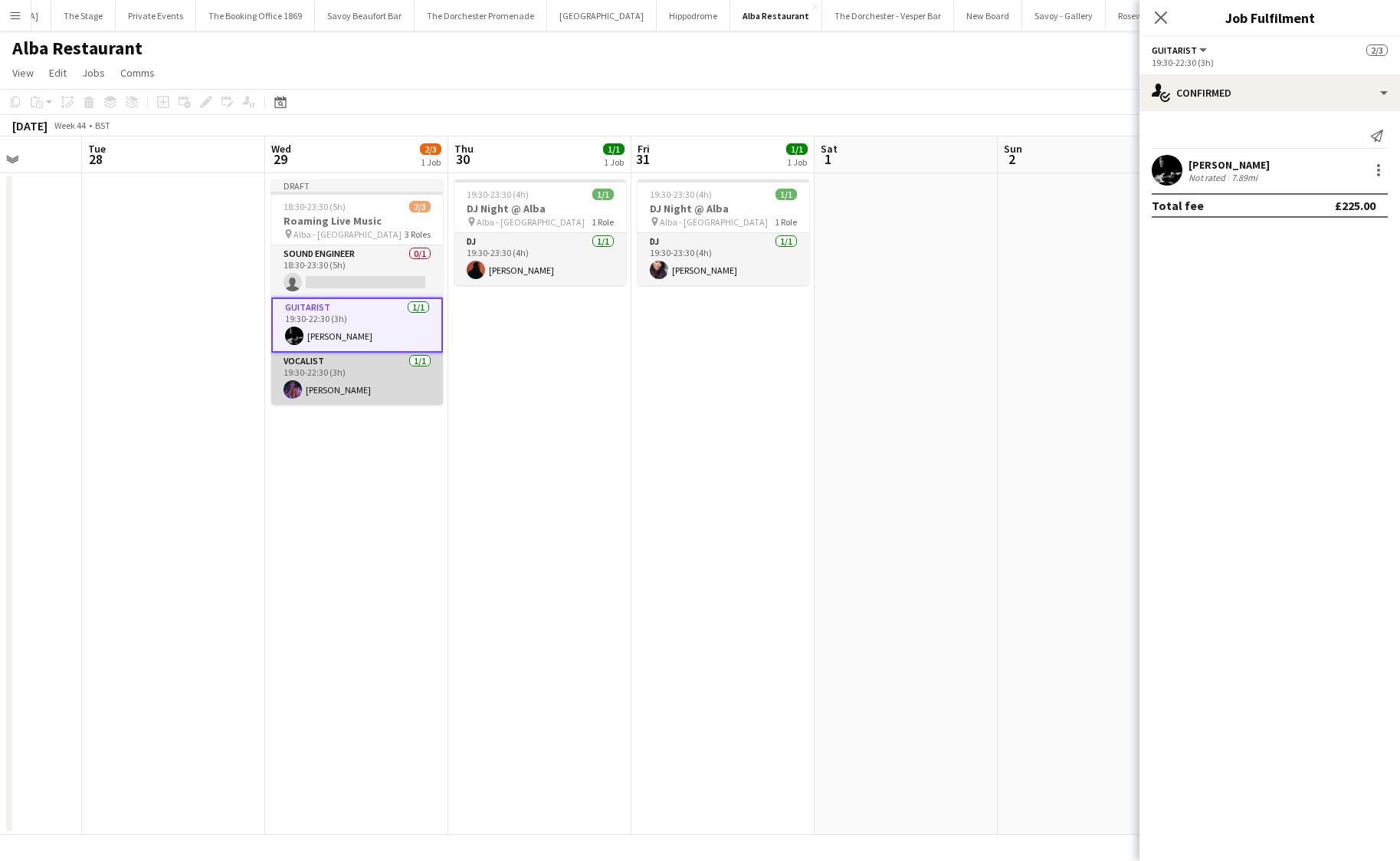
click at [342, 372] on app-card-role "Vocalist [DATE] 19:30-22:30 (3h) [PERSON_NAME]" at bounding box center [357, 378] width 172 height 52
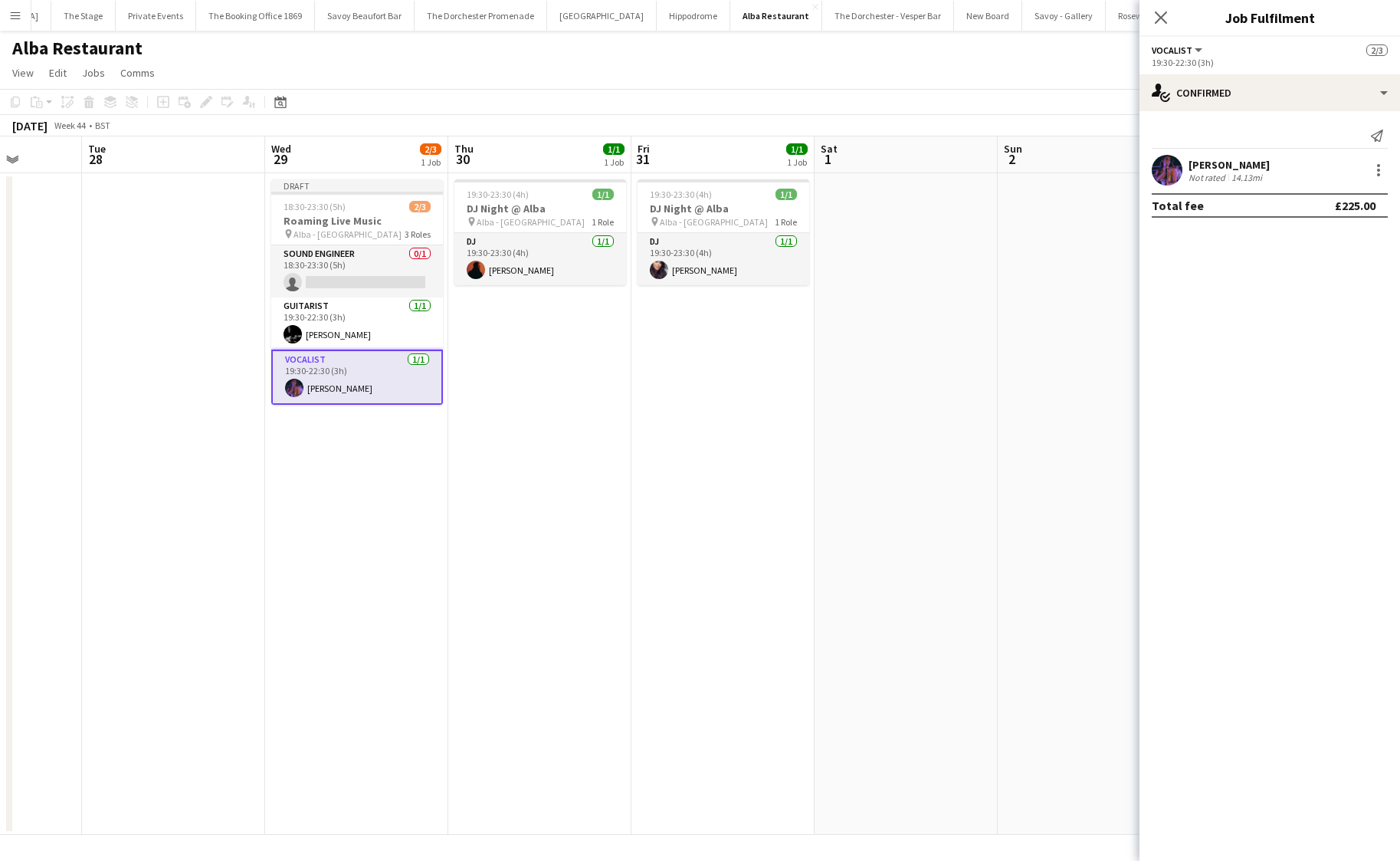
click at [314, 479] on app-date-cell "Draft 18:30-23:30 (5h) 2/3 Roaming Live Music pin Alba - Knightsbridge 3 Roles …" at bounding box center [357, 504] width 183 height 661
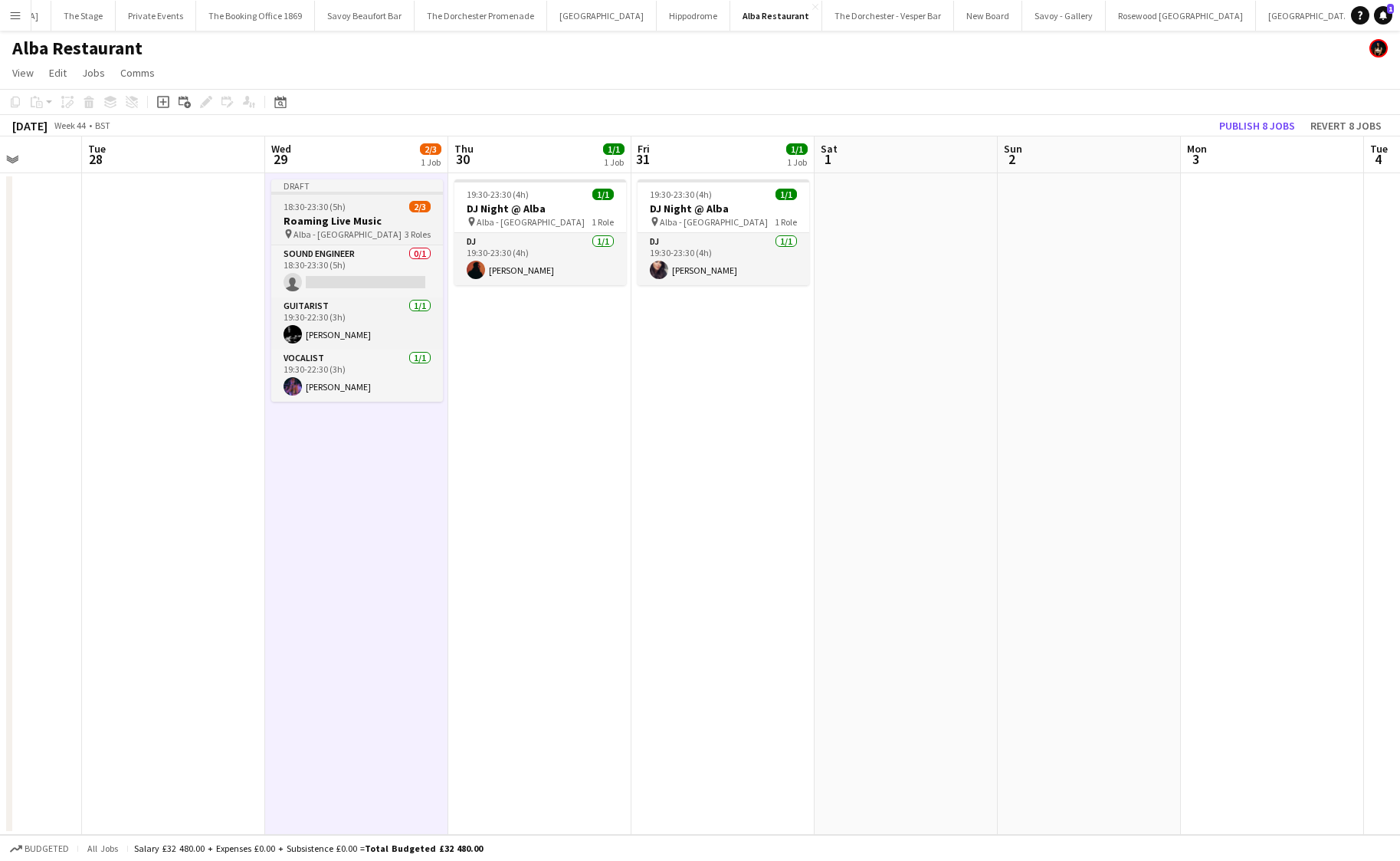
click at [351, 242] on app-job-card "Draft 18:30-23:30 (5h) 2/3 Roaming Live Music pin Alba - Knightsbridge 3 Roles …" at bounding box center [357, 290] width 172 height 222
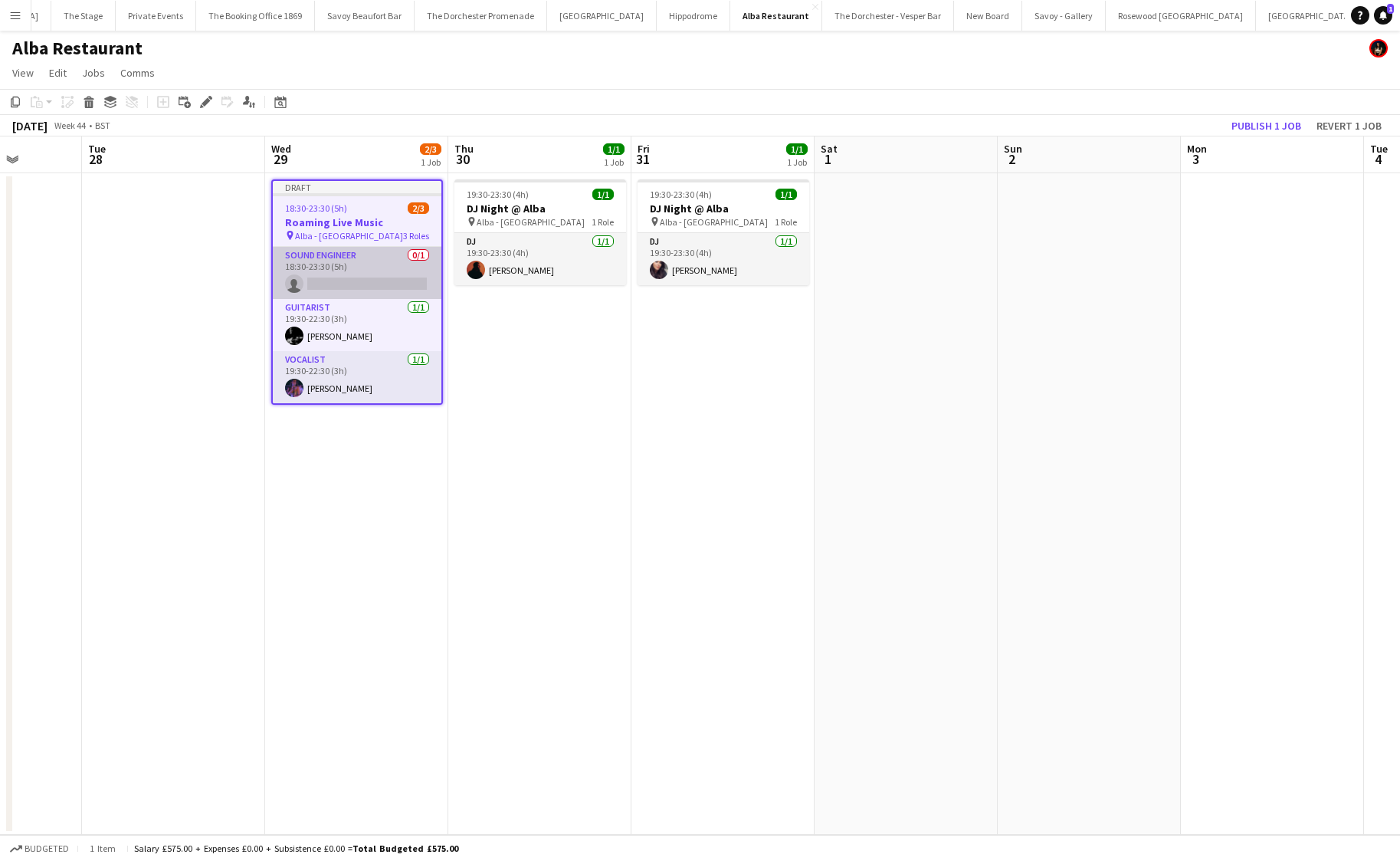
scroll to position [0, 652]
click at [340, 276] on app-card-role "Sound Engineer 0/1 18:30-23:30 (5h) single-neutral-actions" at bounding box center [356, 273] width 169 height 52
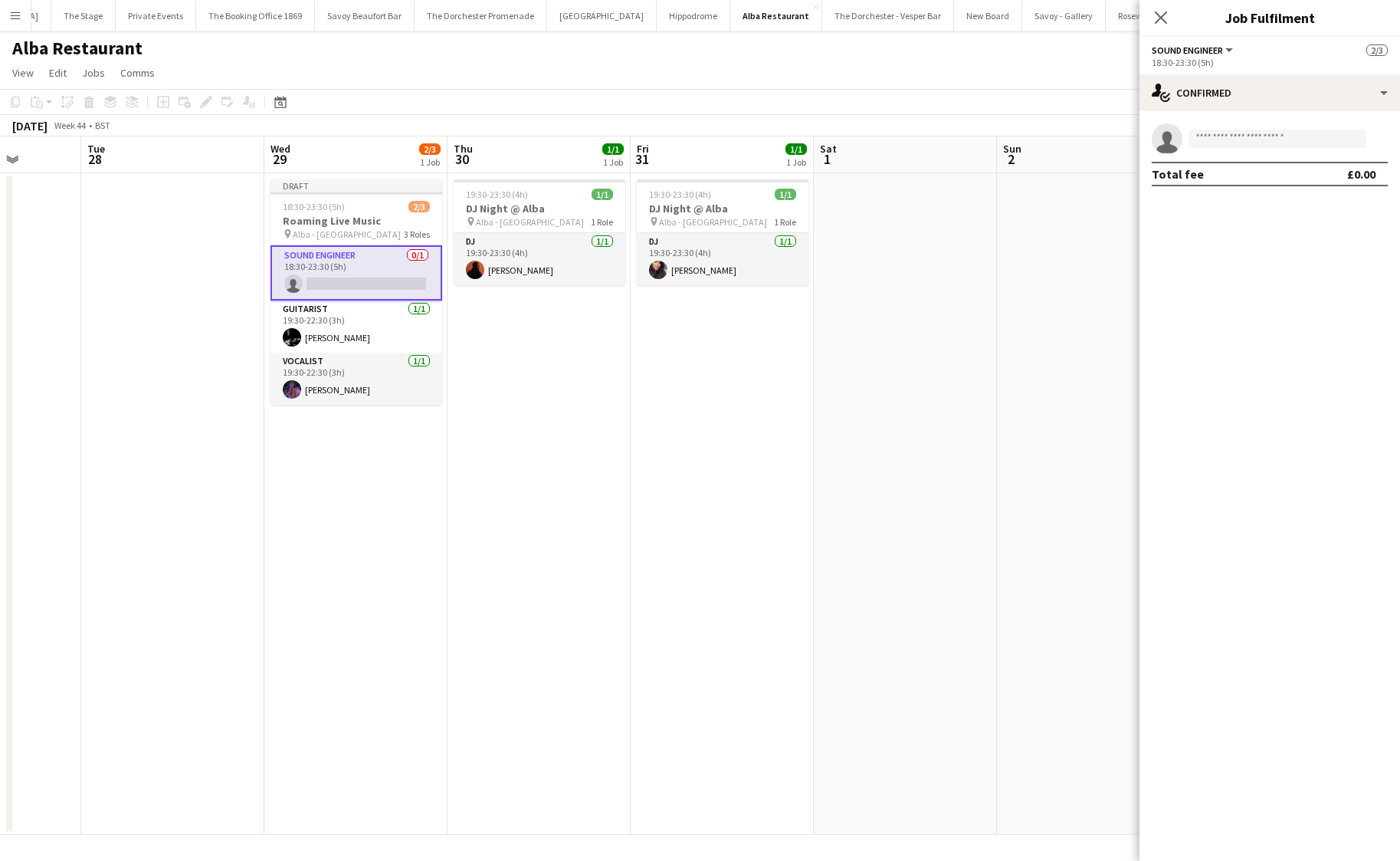
click at [452, 731] on app-date-cell "19:30-23:30 (4h) 1/1 DJ Night @ [GEOGRAPHIC_DATA] pin Alba - Knightsbridge 1 Ro…" at bounding box center [539, 504] width 183 height 661
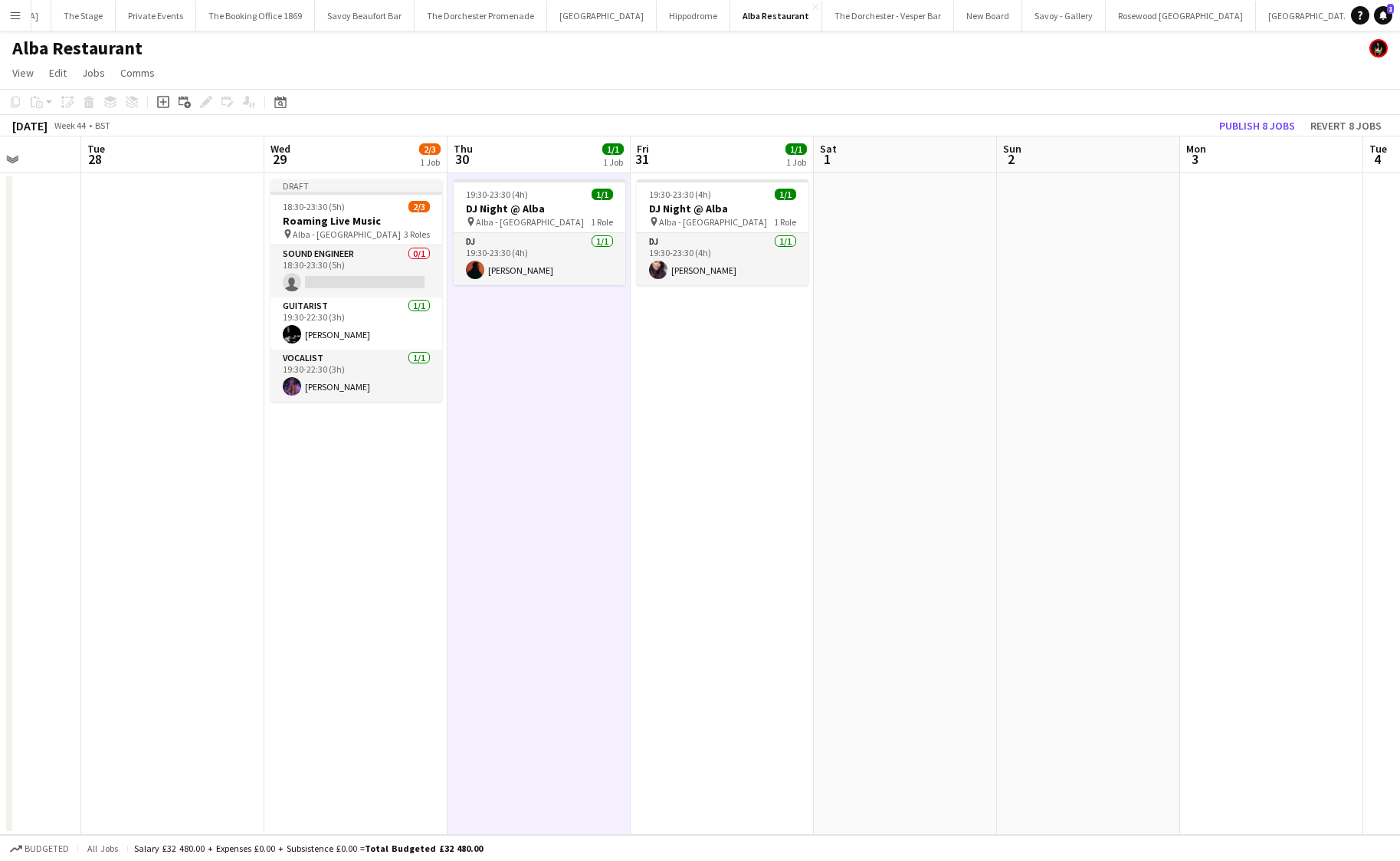
click at [429, 651] on app-date-cell "Draft 18:30-23:30 (5h) 2/3 Roaming Live Music pin Alba - Knightsbridge 3 Roles …" at bounding box center [356, 504] width 183 height 661
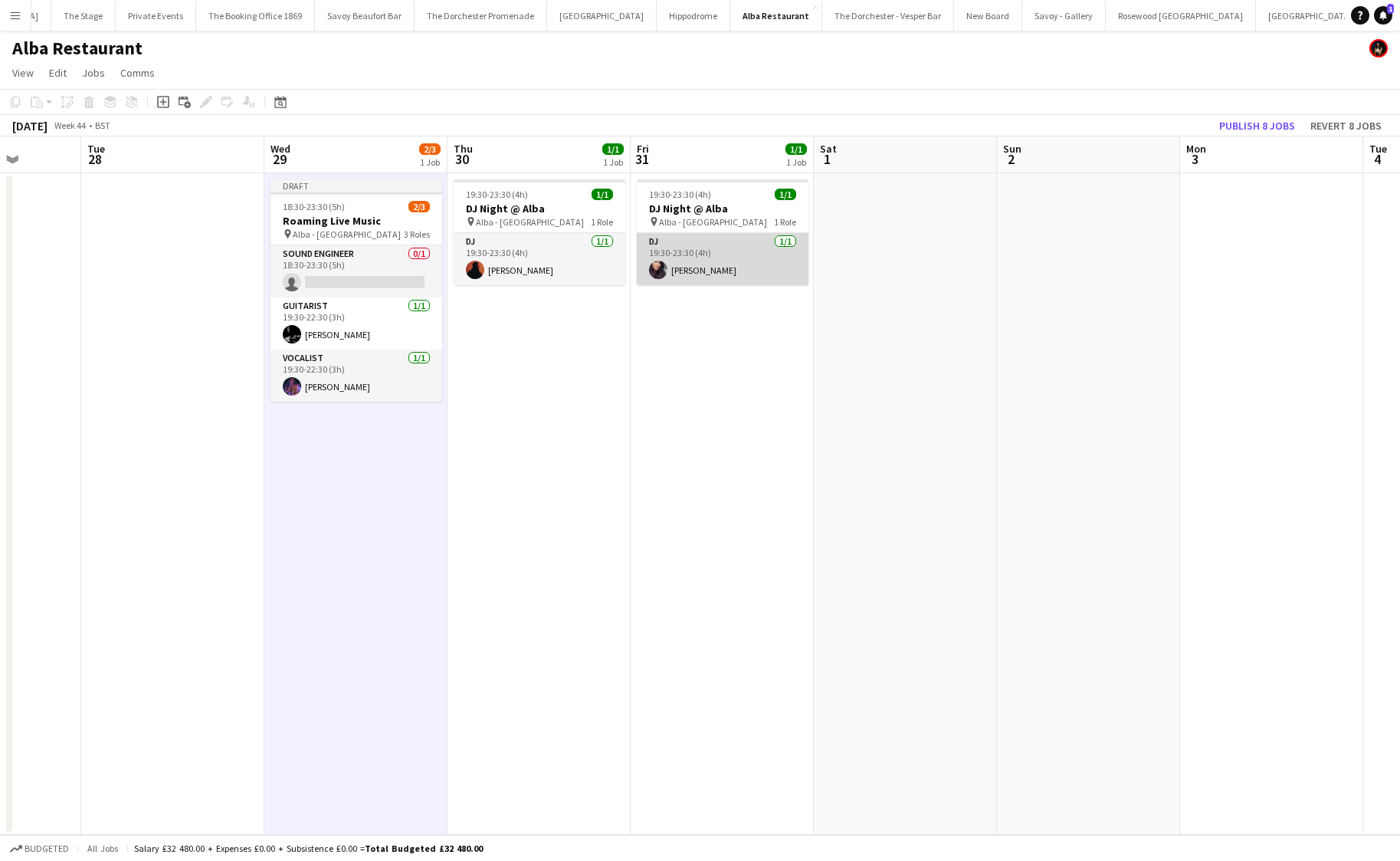
click at [703, 262] on app-card-role "DJ [DATE] 19:30-23:30 (4h) [PERSON_NAME]" at bounding box center [723, 259] width 172 height 52
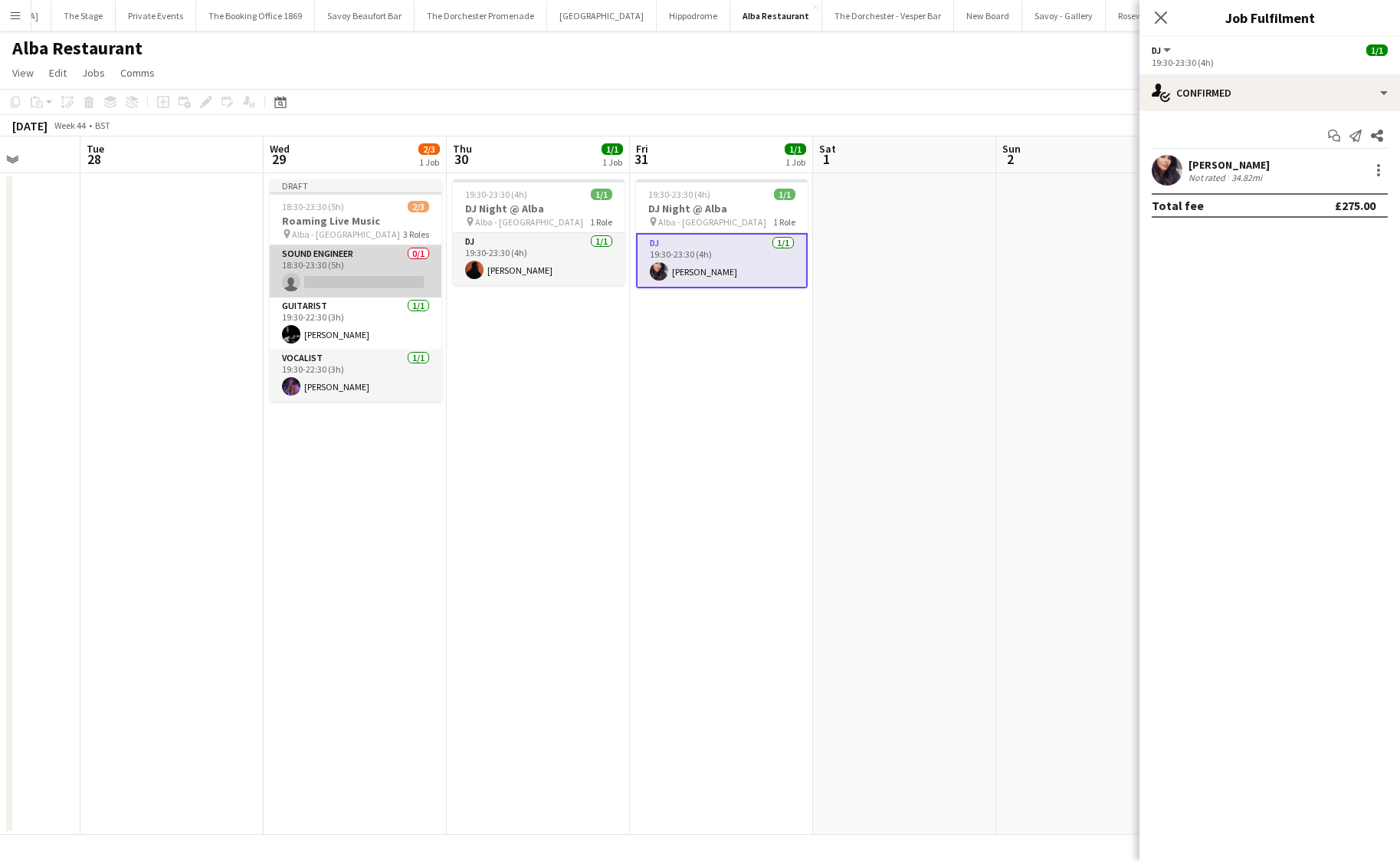
click at [345, 276] on app-card-role "Sound Engineer 0/1 18:30-23:30 (5h) single-neutral-actions" at bounding box center [355, 271] width 172 height 52
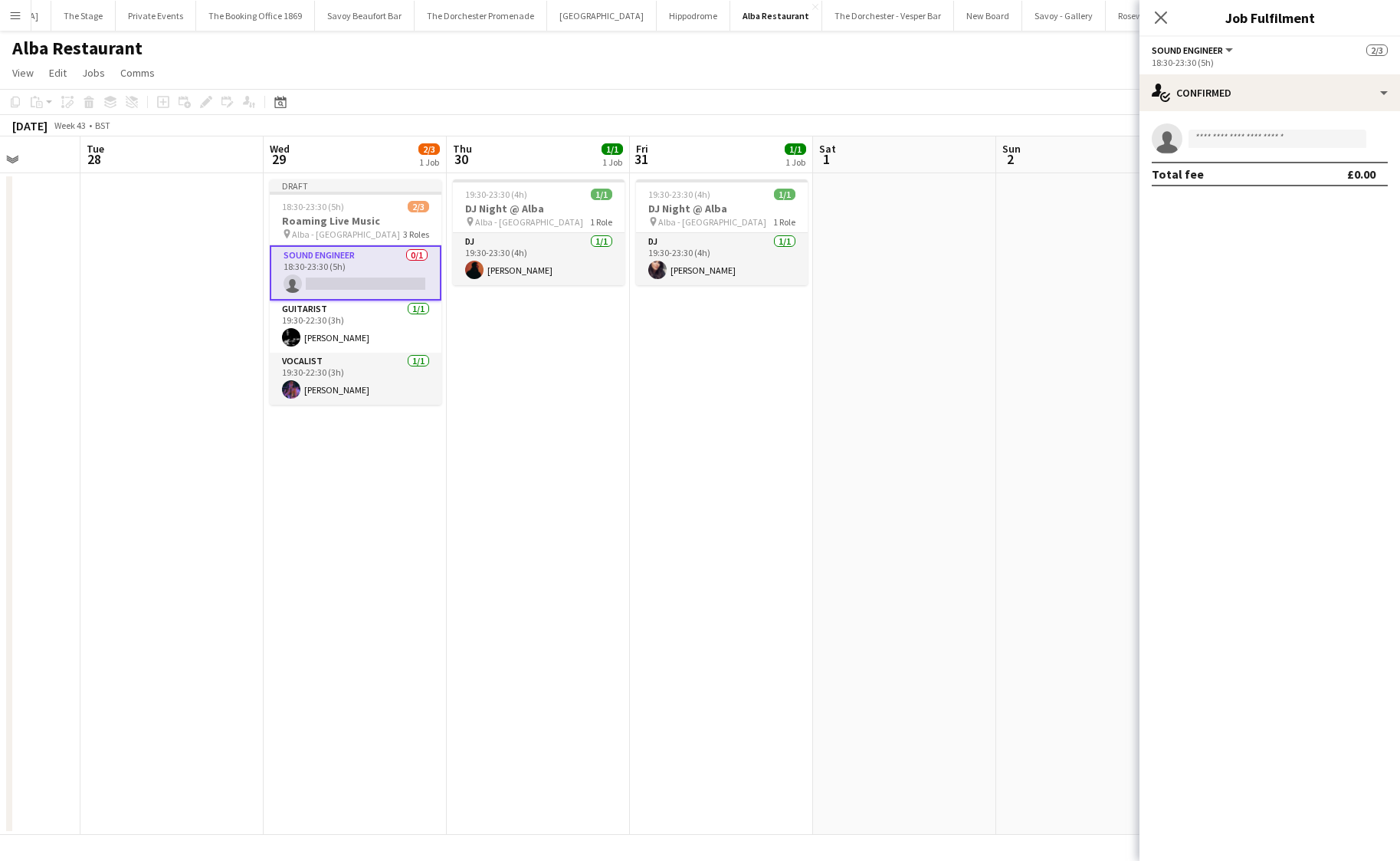
scroll to position [0, 446]
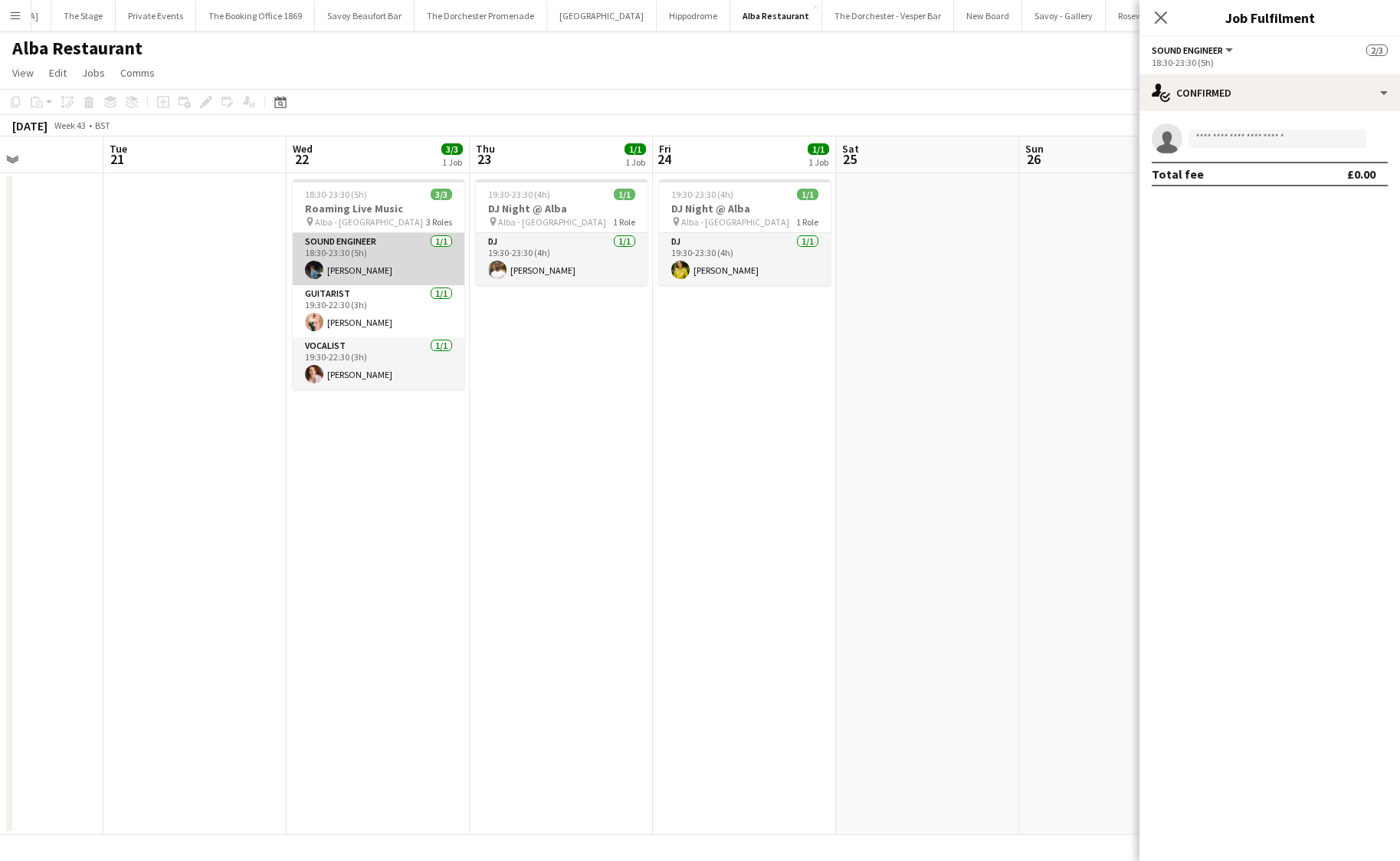
click at [354, 280] on app-card-role "Sound Engineer [DATE] 18:30-23:30 (5h) [PERSON_NAME]" at bounding box center [378, 259] width 172 height 52
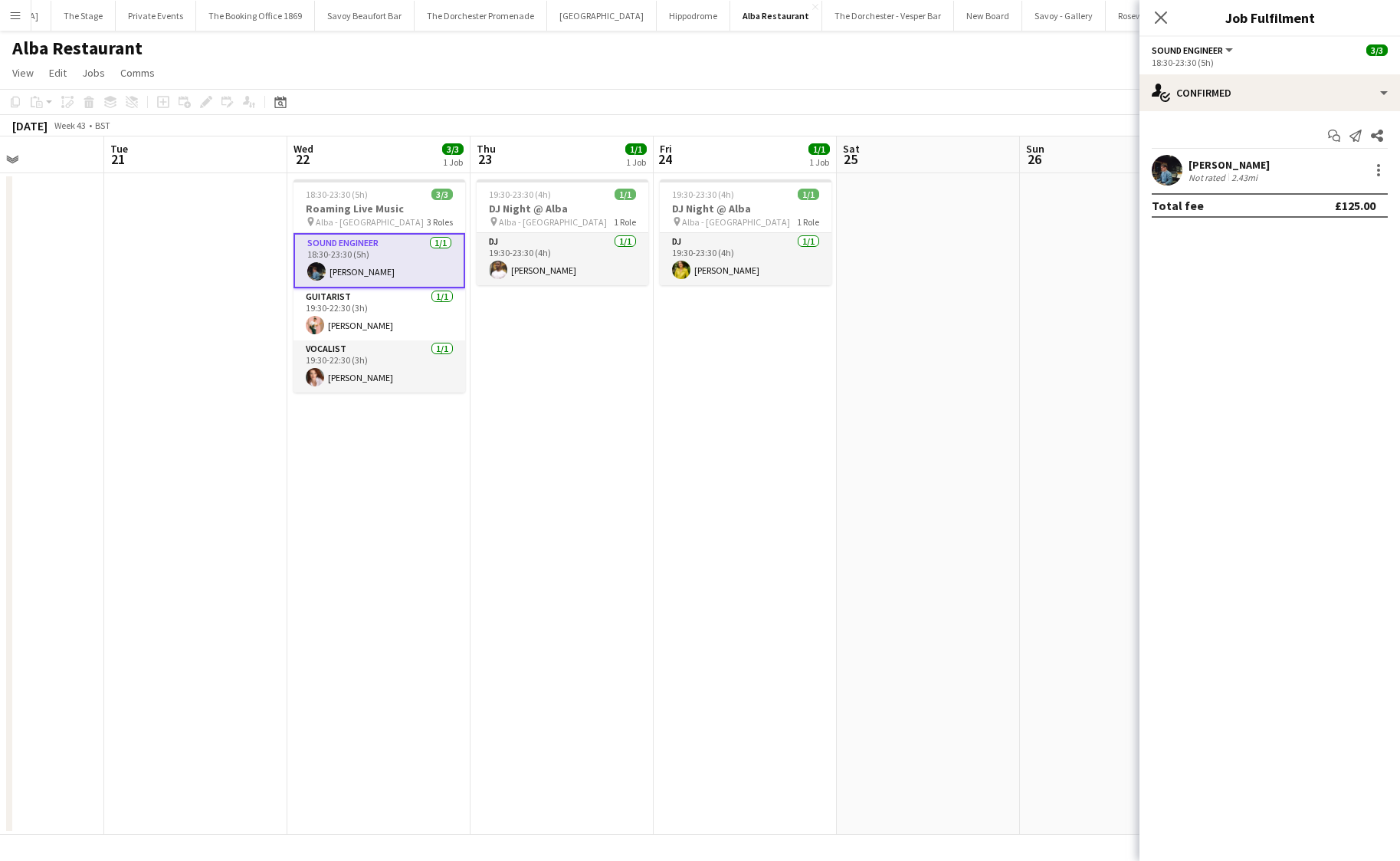
click at [356, 262] on app-card-role "Sound Engineer [DATE] 18:30-23:30 (5h) [PERSON_NAME]" at bounding box center [379, 260] width 172 height 55
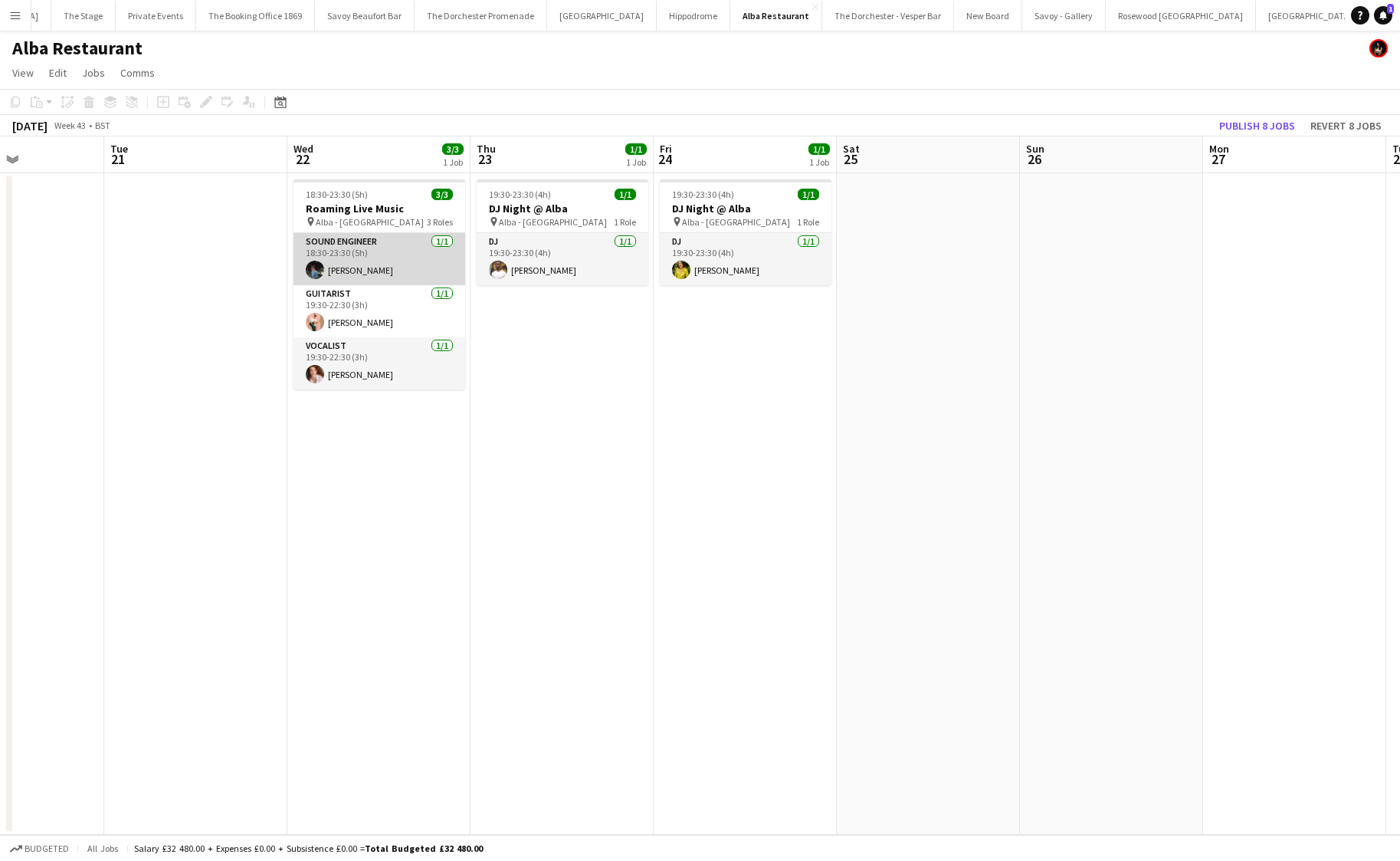
click at [375, 256] on app-card-role "Sound Engineer [DATE] 18:30-23:30 (5h) [PERSON_NAME]" at bounding box center [379, 259] width 172 height 52
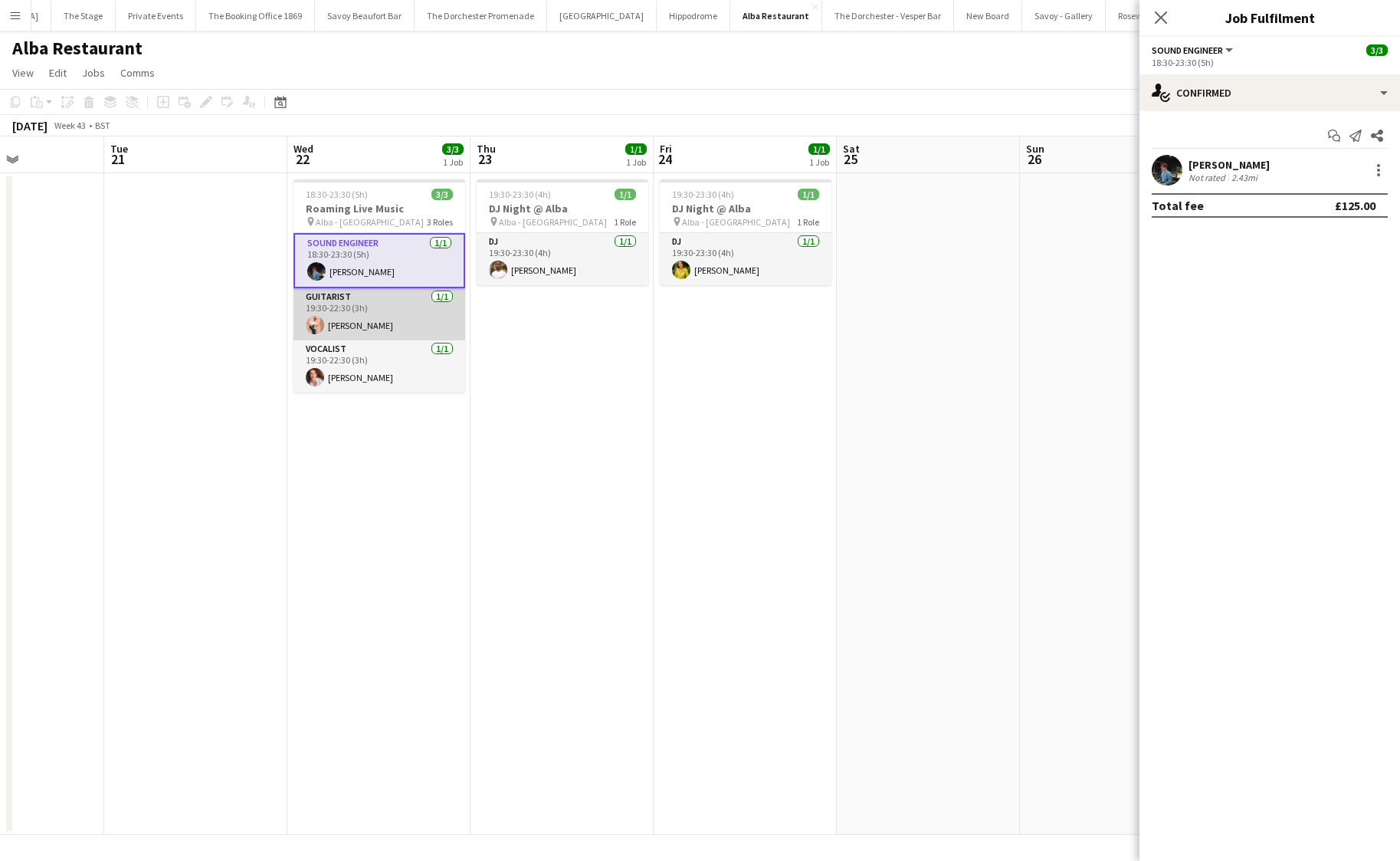
click at [354, 310] on app-card-role "Guitarist [DATE] 19:30-22:30 (3h) [PERSON_NAME]" at bounding box center [379, 314] width 172 height 52
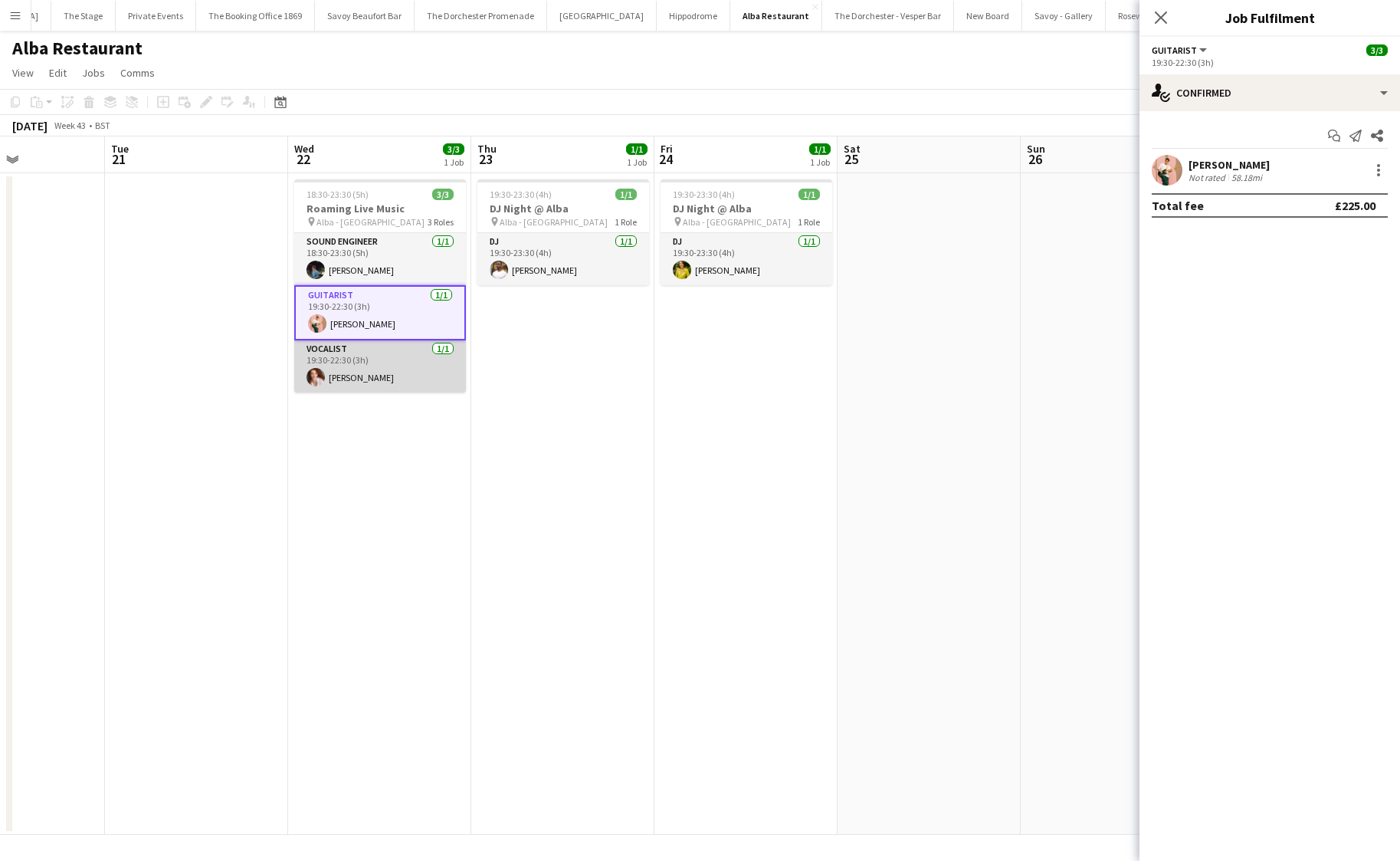
click at [354, 362] on app-card-role "Vocalist [DATE] 19:30-22:30 (3h) [PERSON_NAME]" at bounding box center [380, 366] width 172 height 52
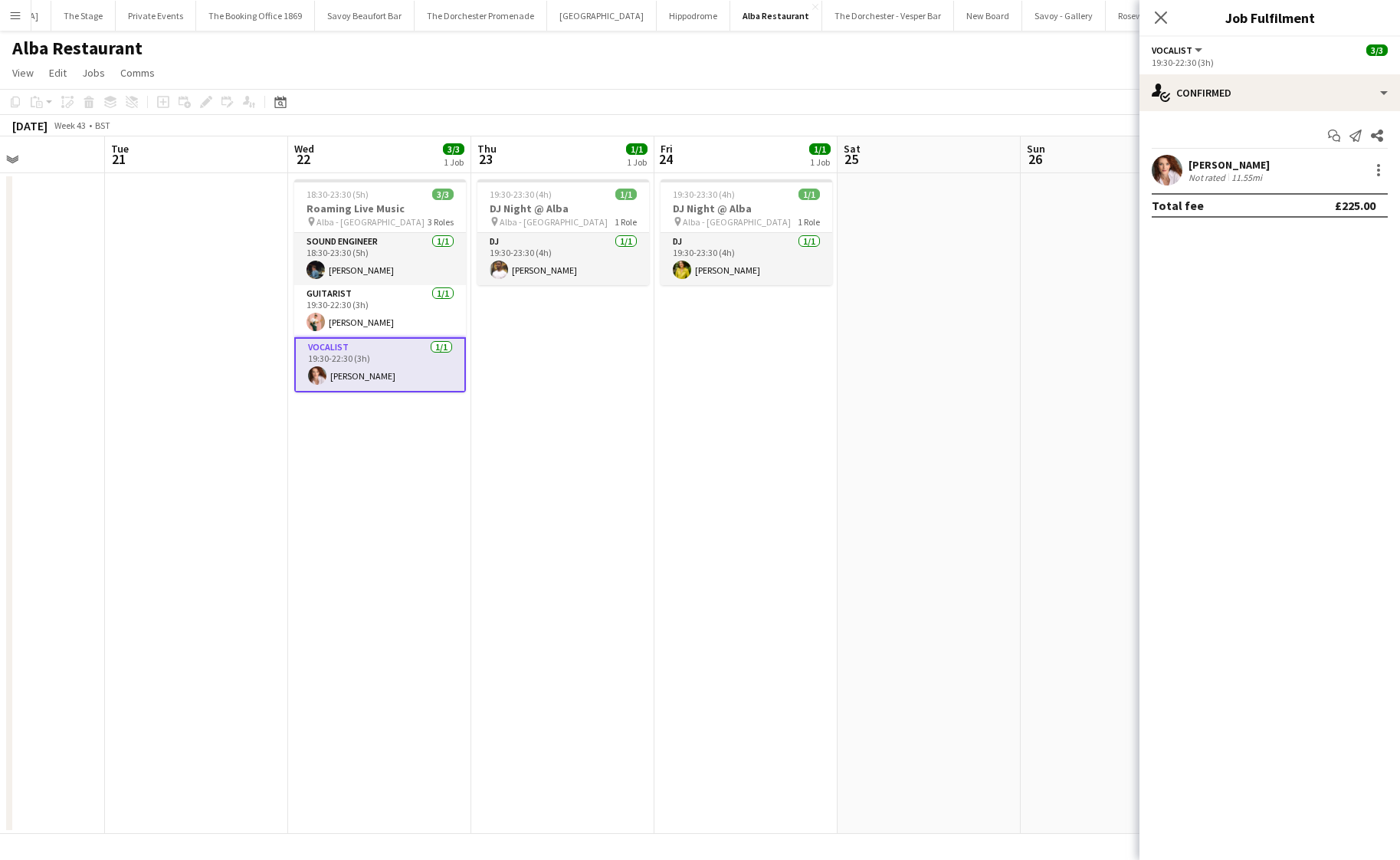
click at [535, 365] on app-date-cell "19:30-23:30 (4h) 1/1 DJ Night @ [GEOGRAPHIC_DATA] pin Alba - Knightsbridge 1 Ro…" at bounding box center [563, 503] width 183 height 660
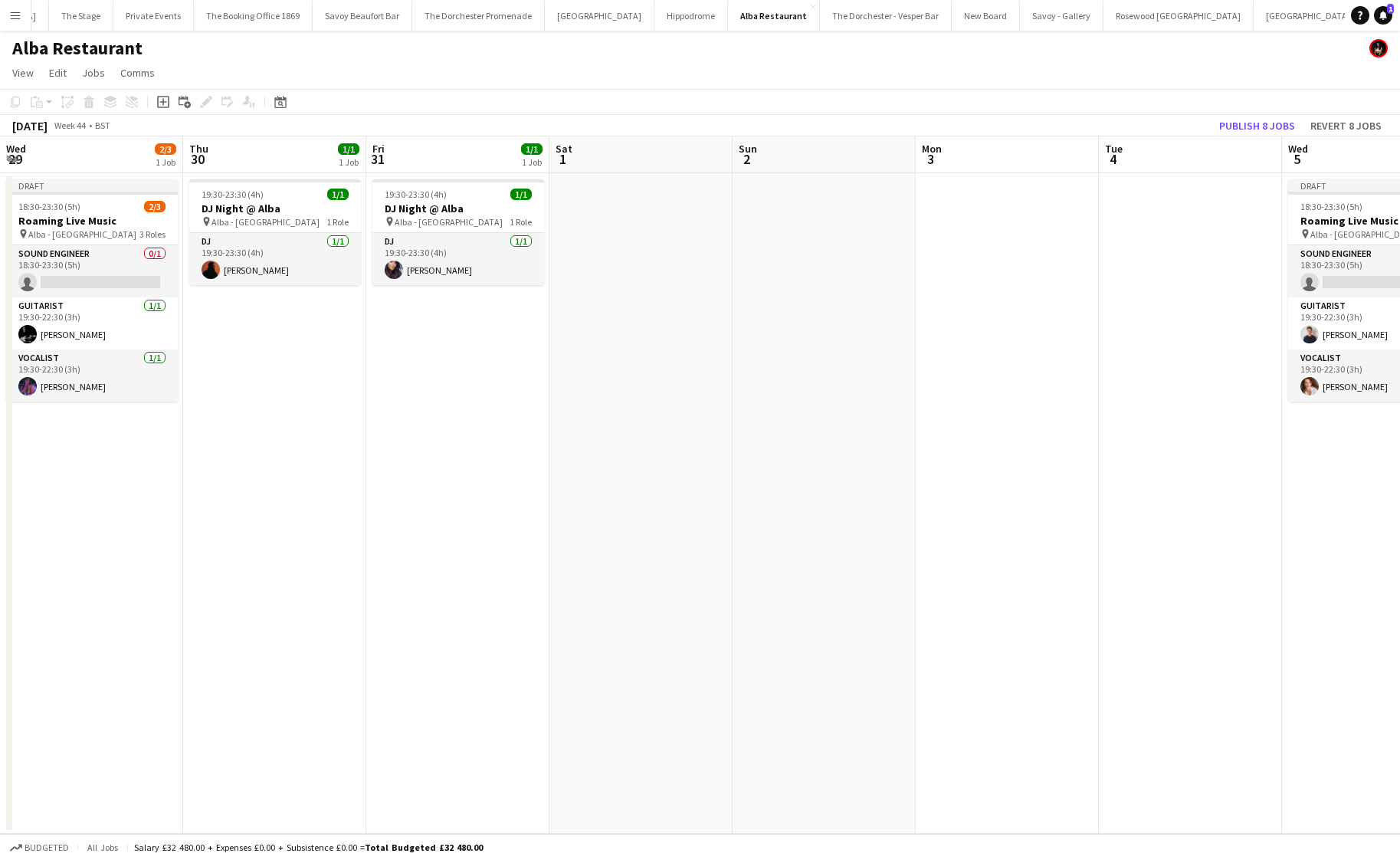
scroll to position [0, 549]
click at [481, 263] on app-card-role "DJ [DATE] 19:30-23:30 (4h) [PERSON_NAME]" at bounding box center [458, 259] width 172 height 52
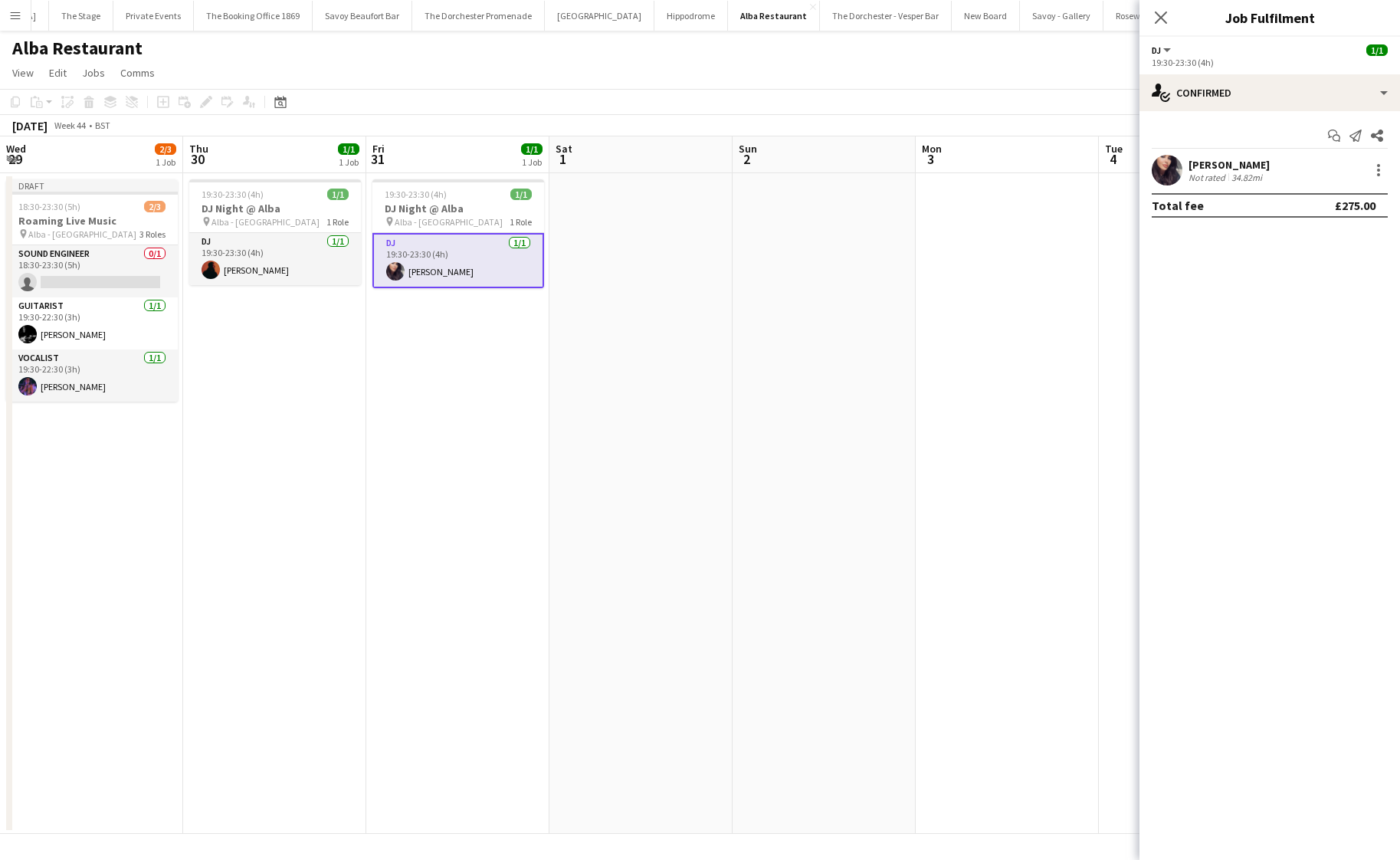
click at [448, 618] on app-date-cell "19:30-23:30 (4h) 1/1 DJ Night @ [GEOGRAPHIC_DATA] pin Alba - Knightsbridge 1 Ro…" at bounding box center [457, 503] width 183 height 660
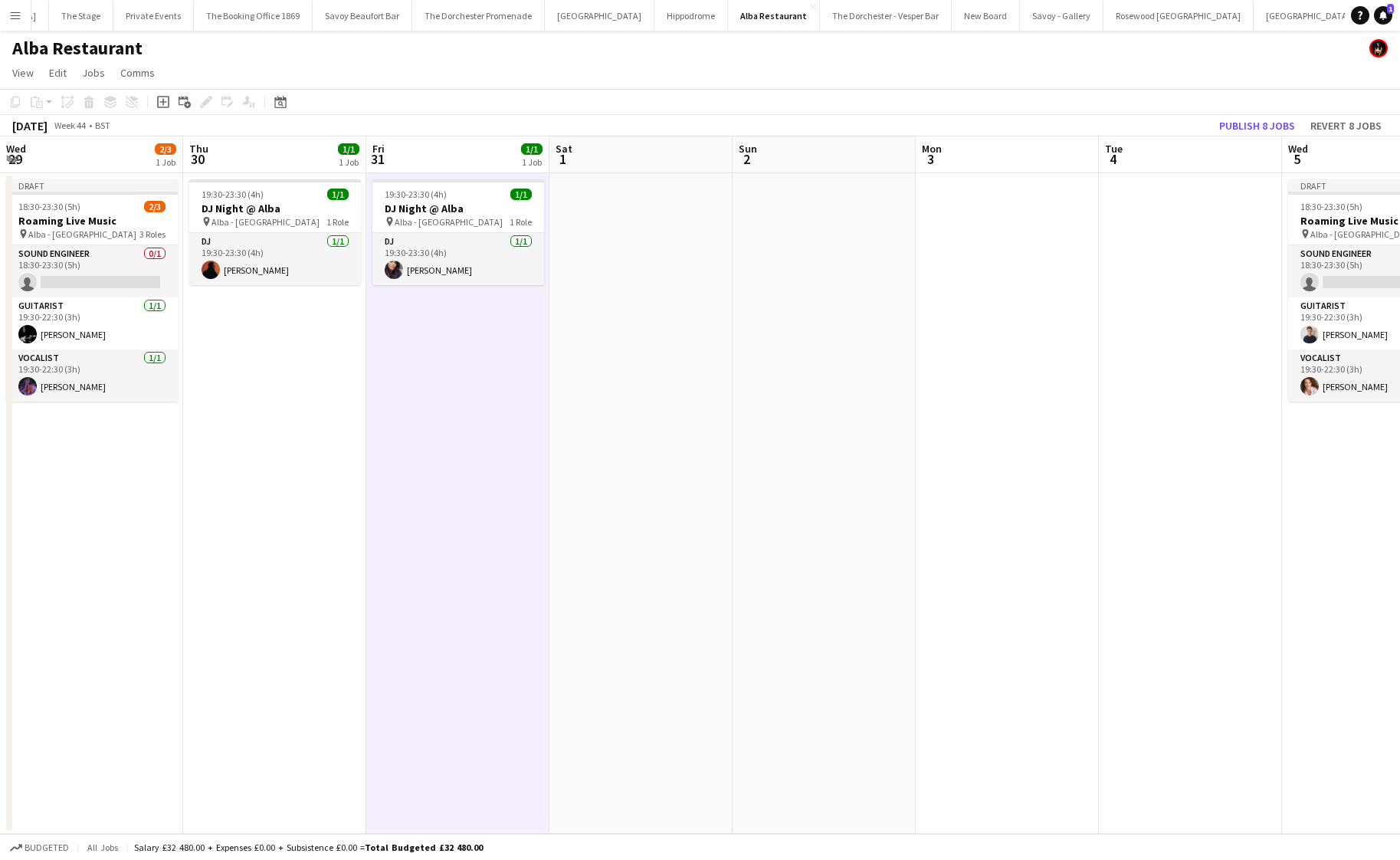
click at [438, 420] on app-date-cell "19:30-23:30 (4h) 1/1 DJ Night @ [GEOGRAPHIC_DATA] pin Alba - Knightsbridge 1 Ro…" at bounding box center [457, 503] width 183 height 660
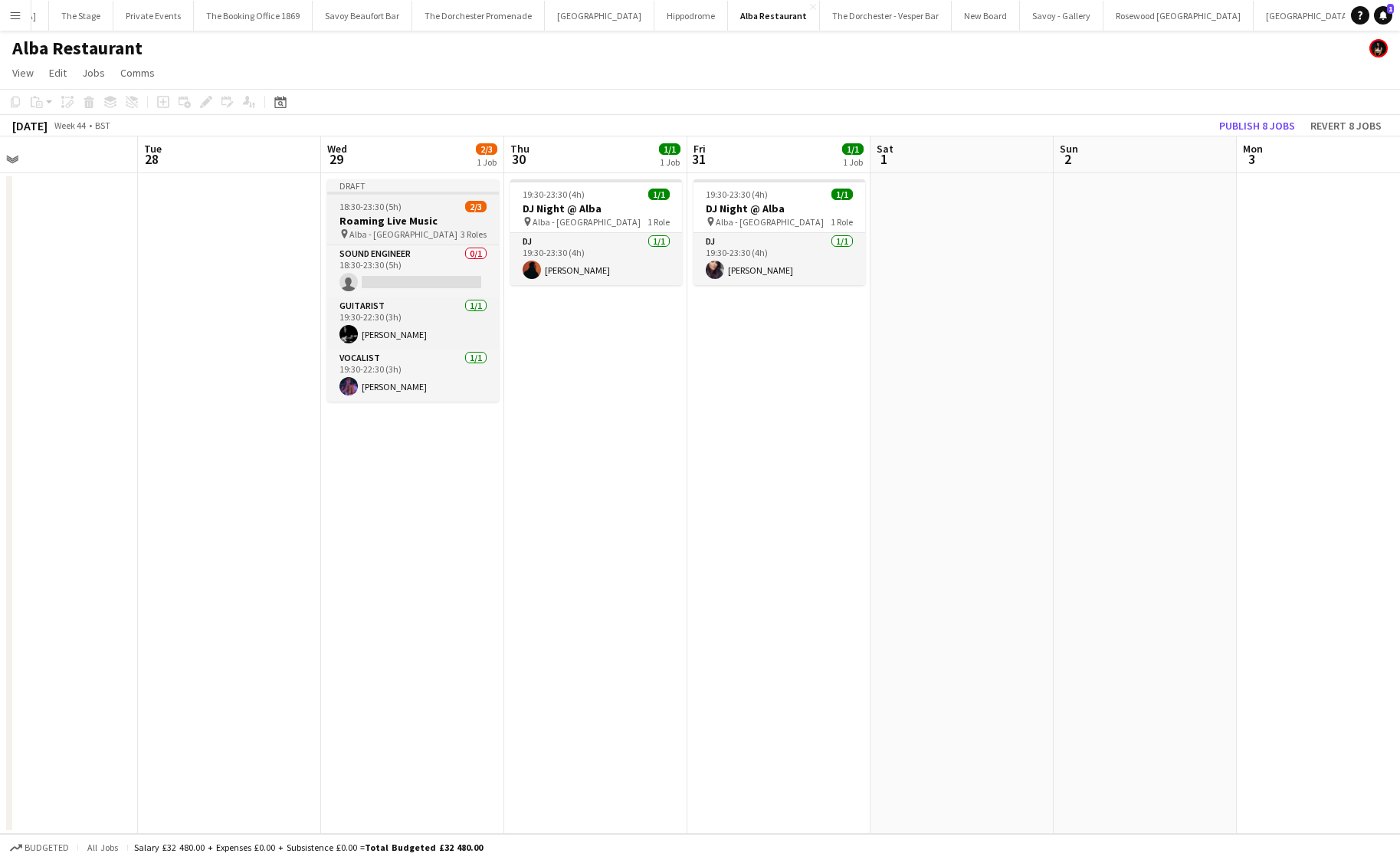
scroll to position [0, 409]
